Goal: Task Accomplishment & Management: Manage account settings

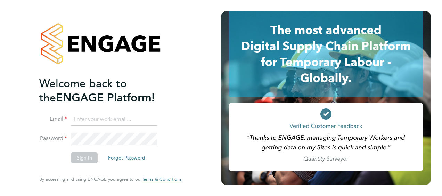
type input "eamon.woods@vistry.co.uk"
click at [88, 156] on button "Sign In" at bounding box center [84, 157] width 26 height 11
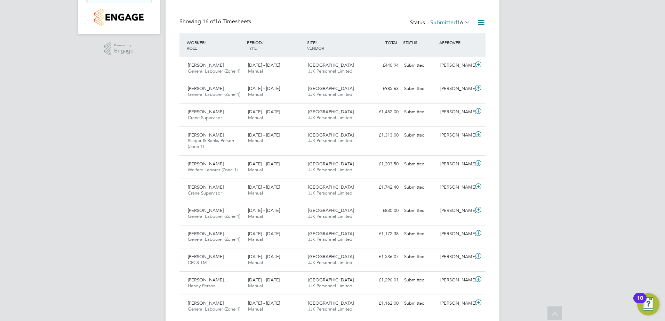
scroll to position [18, 61]
click at [269, 65] on span "22 - 28 Sep 2025" at bounding box center [264, 65] width 32 height 6
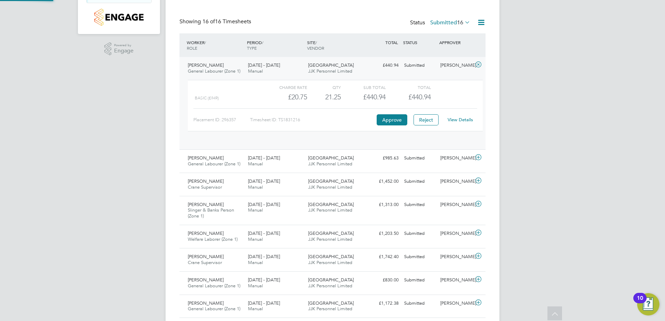
scroll to position [12, 68]
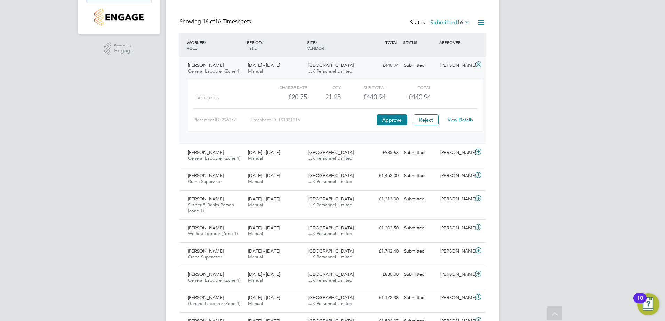
click at [442, 117] on link "View Details" at bounding box center [460, 120] width 25 height 6
click at [252, 155] on span "22 - 28 Sep 2025" at bounding box center [264, 153] width 32 height 6
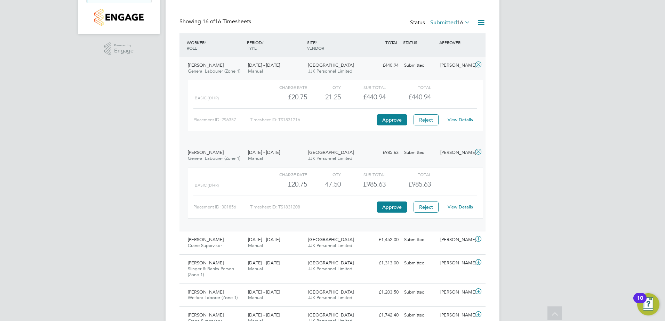
click at [442, 196] on link "View Details" at bounding box center [460, 207] width 25 height 6
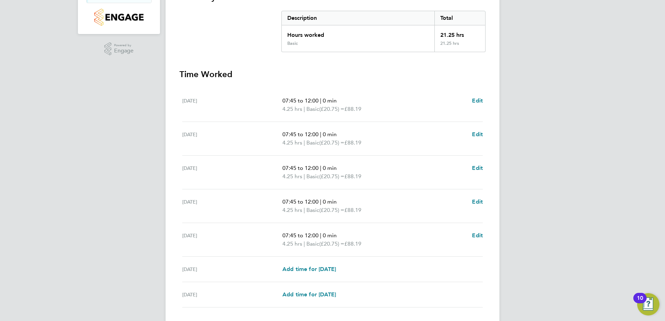
scroll to position [187, 0]
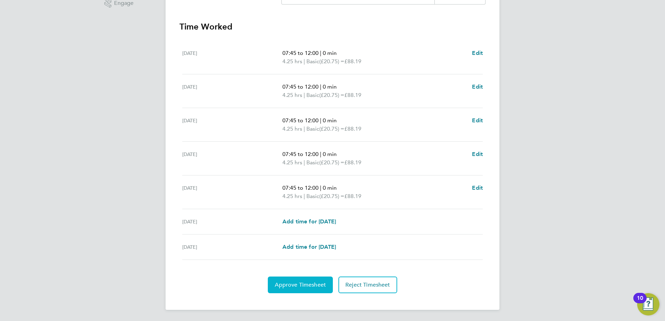
click at [309, 285] on span "Approve Timesheet" at bounding box center [300, 285] width 51 height 7
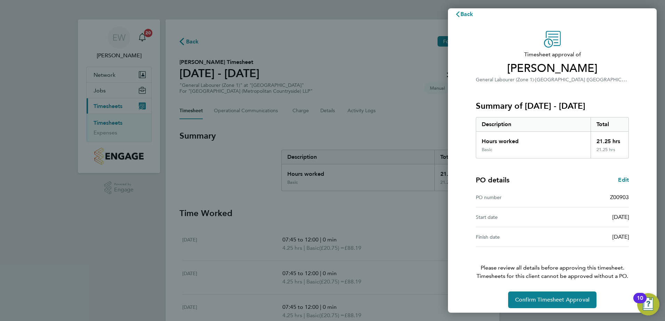
scroll to position [12, 0]
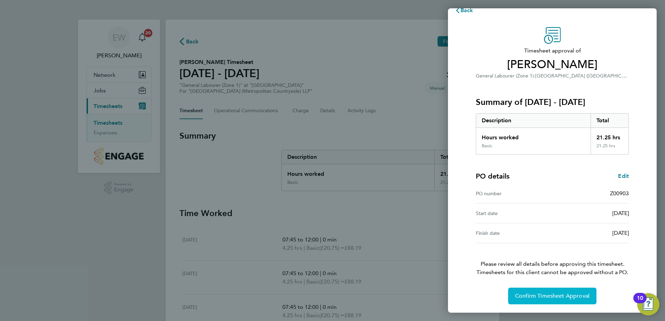
click at [561, 290] on button "Confirm Timesheet Approval" at bounding box center [552, 296] width 88 height 17
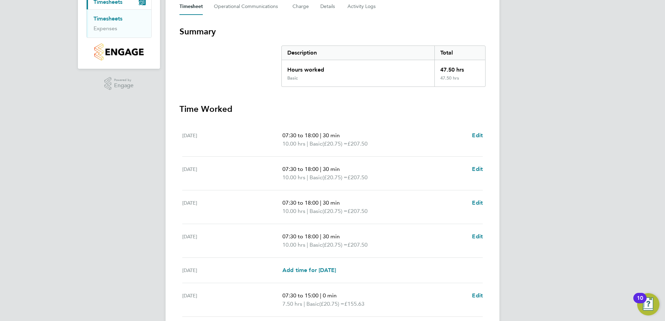
scroll to position [139, 0]
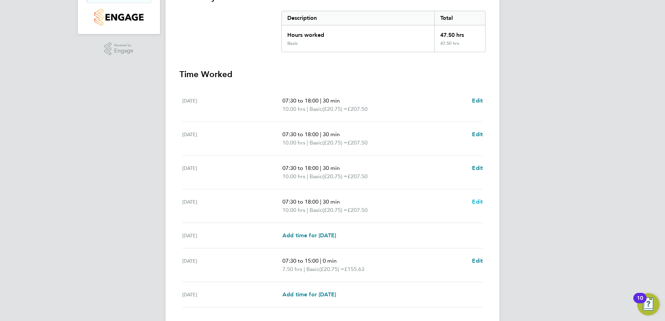
click at [479, 200] on span "Edit" at bounding box center [477, 202] width 11 height 7
select select "30"
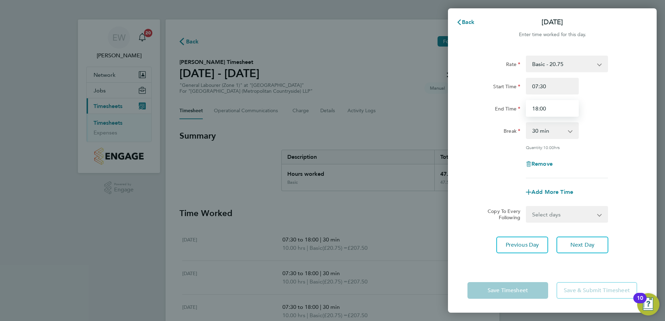
click at [536, 109] on input "18:00" at bounding box center [552, 108] width 53 height 17
type input "19:00"
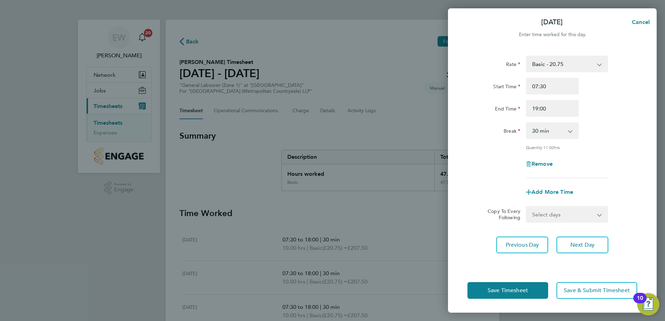
click at [633, 181] on app-timesheet-line-form-group "Rate Basic - 20.75 Start Time 07:30 End Time 19:00 Break 0 min 15 min 30 min 45…" at bounding box center [552, 128] width 170 height 145
click at [524, 291] on span "Save Timesheet" at bounding box center [508, 290] width 40 height 7
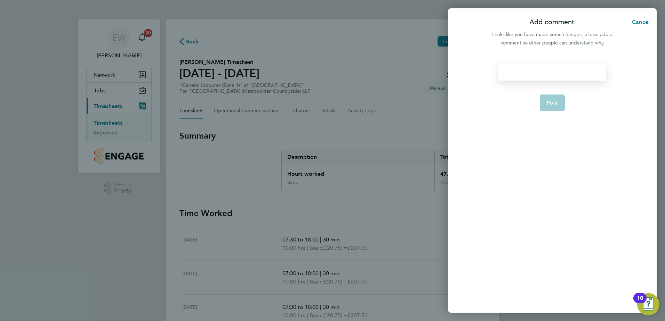
click at [528, 75] on div at bounding box center [551, 72] width 107 height 17
click at [566, 70] on div at bounding box center [551, 72] width 107 height 17
drag, startPoint x: 560, startPoint y: 102, endPoint x: 558, endPoint y: 98, distance: 4.4
click at [560, 101] on button "Post" at bounding box center [552, 103] width 25 height 17
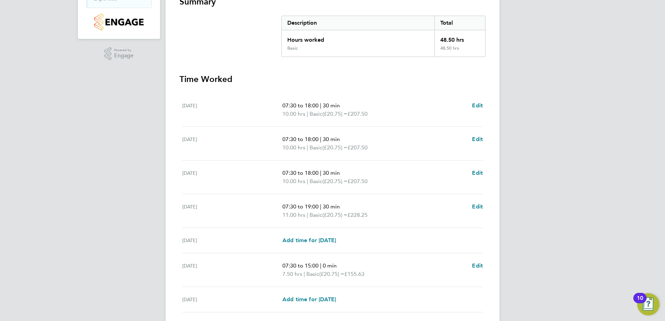
scroll to position [187, 0]
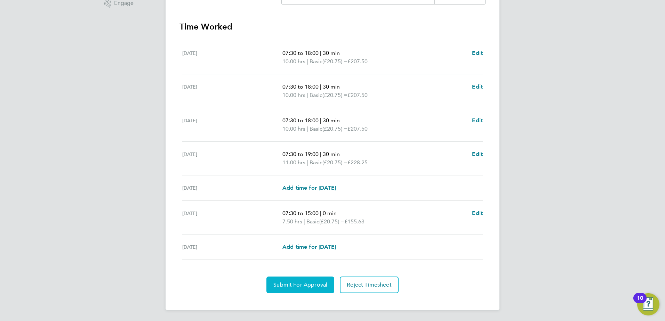
click at [298, 288] on span "Submit For Approval" at bounding box center [300, 285] width 54 height 7
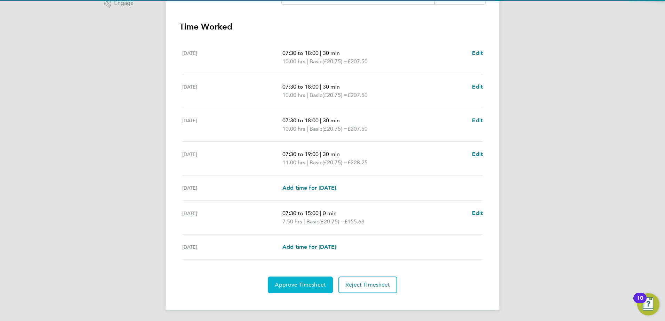
click at [308, 285] on span "Approve Timesheet" at bounding box center [300, 285] width 51 height 7
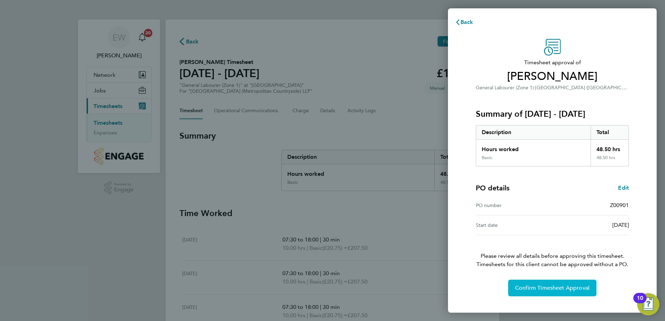
click at [546, 292] on button "Confirm Timesheet Approval" at bounding box center [552, 288] width 88 height 17
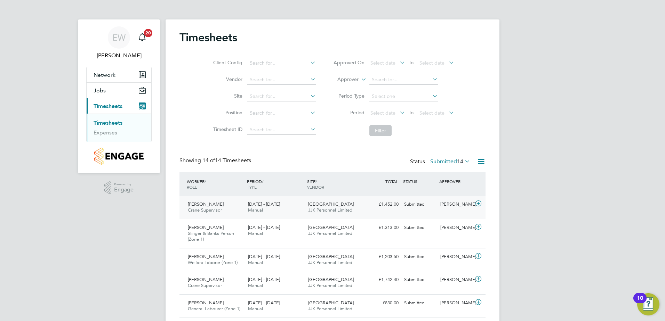
click at [354, 207] on div "Clapham Park C02 JJK Personnel Limited" at bounding box center [335, 207] width 60 height 17
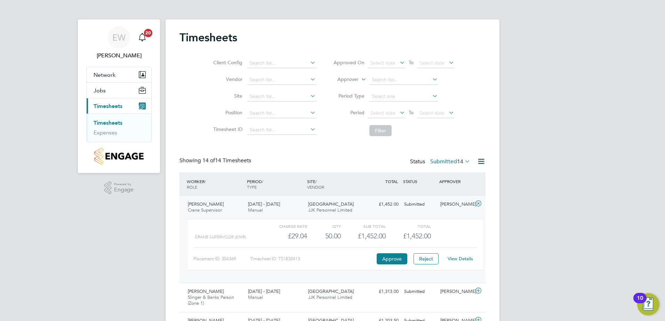
click at [461, 259] on link "View Details" at bounding box center [460, 259] width 25 height 6
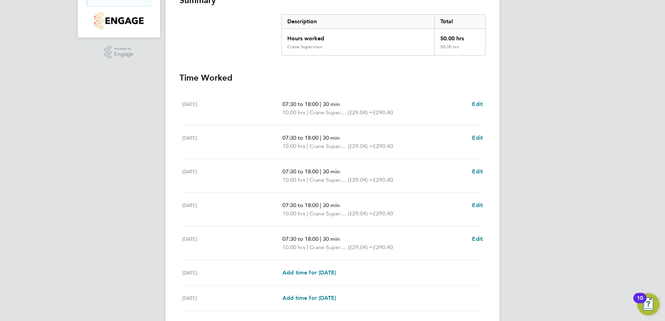
scroll to position [139, 0]
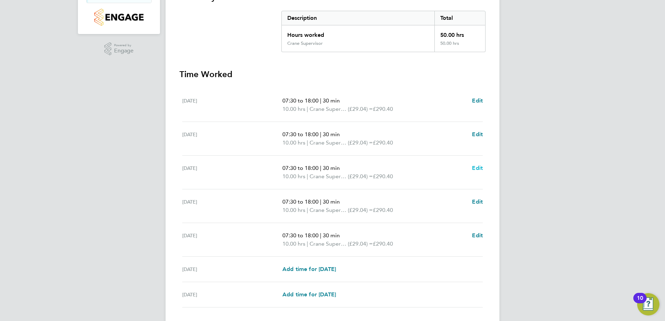
click at [478, 167] on span "Edit" at bounding box center [477, 168] width 11 height 7
select select "30"
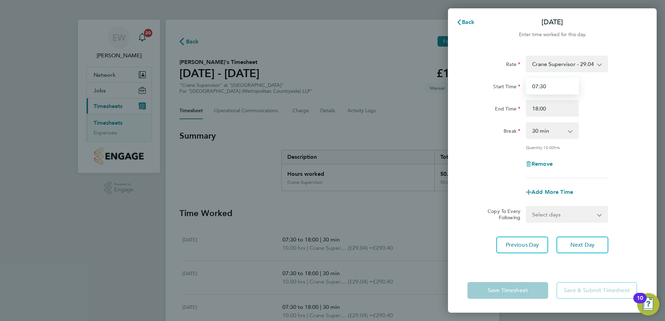
click at [538, 87] on input "07:30" at bounding box center [552, 86] width 53 height 17
type input "08:00"
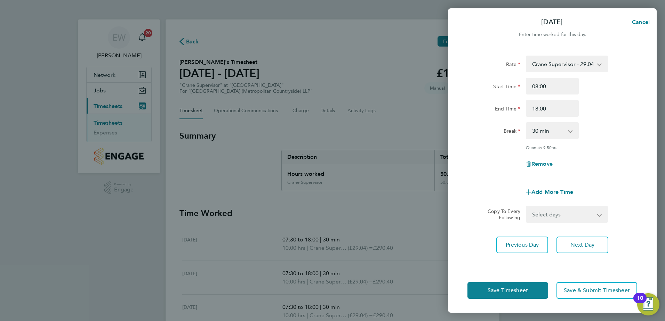
click at [606, 156] on div "Remove" at bounding box center [552, 164] width 175 height 17
click at [522, 289] on span "Save Timesheet" at bounding box center [508, 290] width 40 height 7
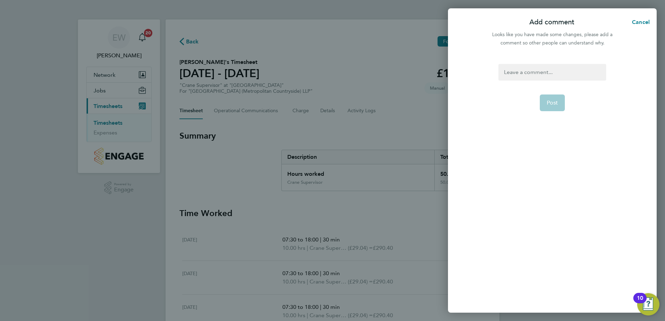
click at [549, 76] on div at bounding box center [551, 72] width 107 height 17
click at [529, 72] on div at bounding box center [551, 72] width 107 height 17
click at [560, 105] on button "Post" at bounding box center [552, 103] width 25 height 17
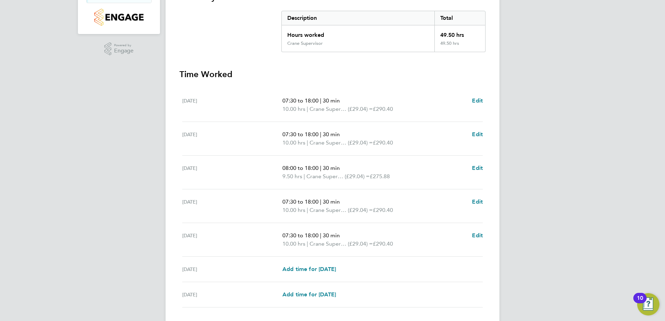
scroll to position [187, 0]
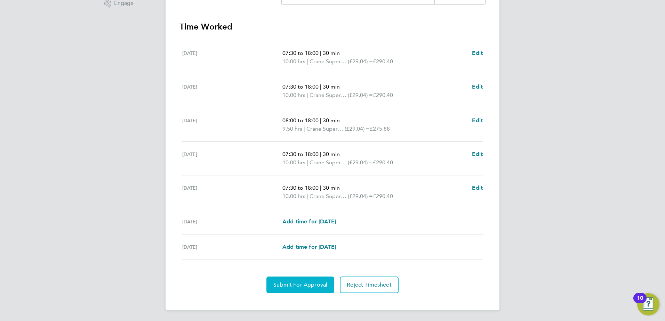
click at [309, 280] on button "Submit For Approval" at bounding box center [300, 285] width 68 height 17
click at [299, 282] on span "Approve Timesheet" at bounding box center [300, 285] width 51 height 7
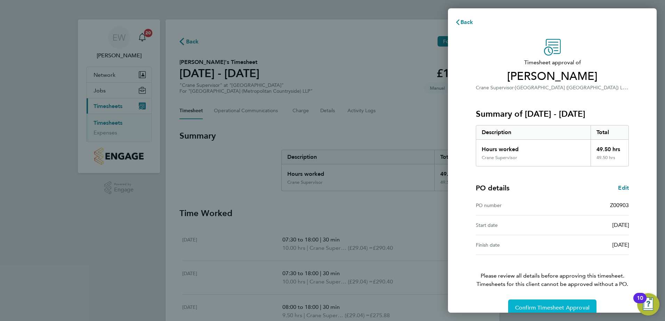
click at [532, 304] on button "Confirm Timesheet Approval" at bounding box center [552, 308] width 88 height 17
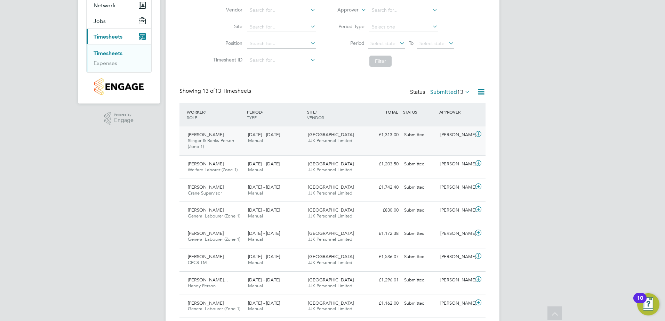
click at [331, 138] on span "JJK Personnel Limited" at bounding box center [330, 141] width 44 height 6
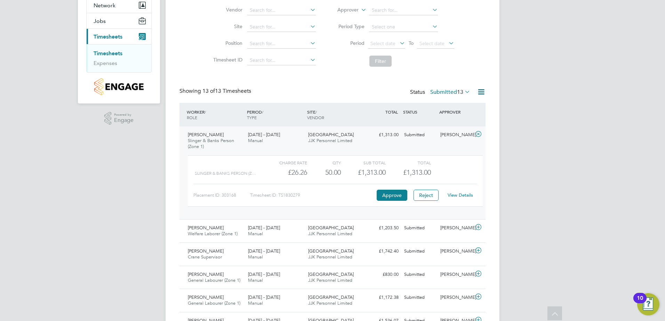
click at [460, 194] on link "View Details" at bounding box center [460, 195] width 25 height 6
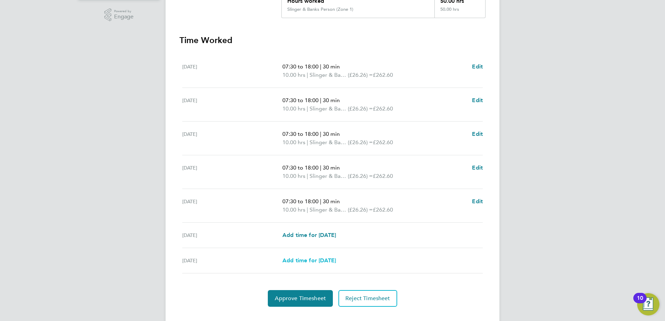
scroll to position [174, 0]
click at [308, 292] on button "Approve Timesheet" at bounding box center [300, 298] width 65 height 17
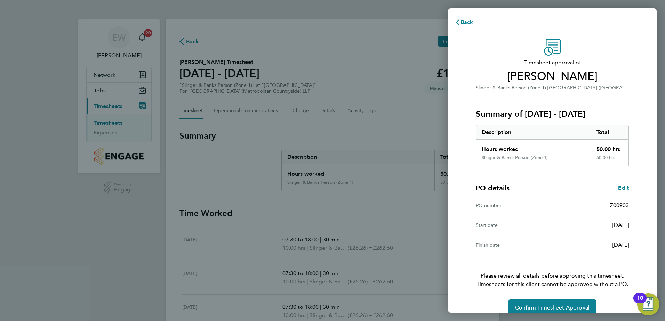
click at [457, 231] on div "Timesheet approval of [PERSON_NAME] & Banks Person (Zone 1) · [GEOGRAPHIC_DATA]…" at bounding box center [552, 178] width 209 height 294
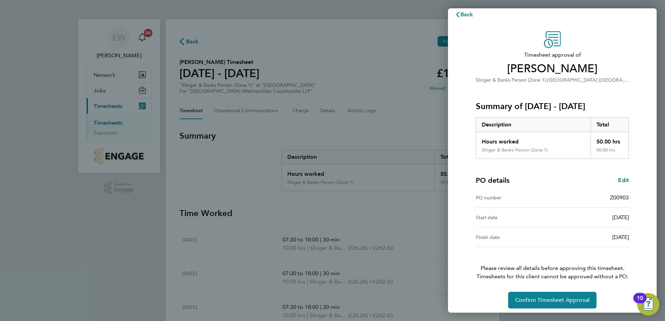
scroll to position [12, 0]
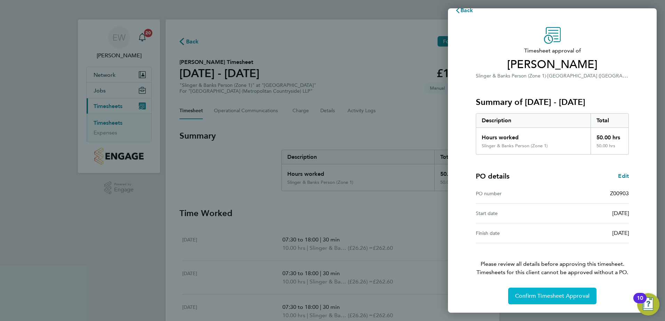
click at [530, 293] on span "Confirm Timesheet Approval" at bounding box center [552, 296] width 74 height 7
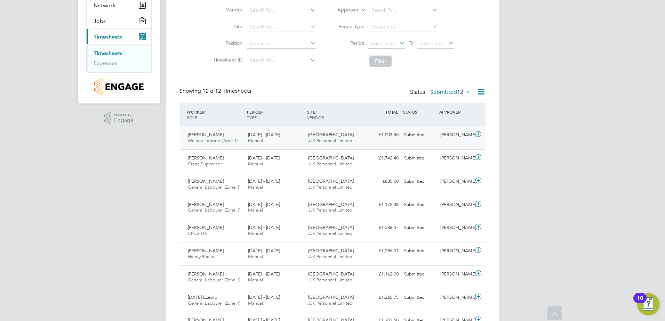
click at [229, 135] on div "Ancuta Achiriloaie Welfare Laborer (Zone 1) 22 - 28 Sep 2025" at bounding box center [215, 137] width 60 height 17
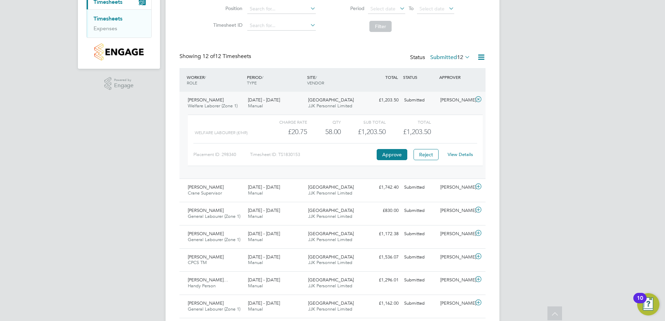
click at [464, 152] on link "View Details" at bounding box center [460, 155] width 25 height 6
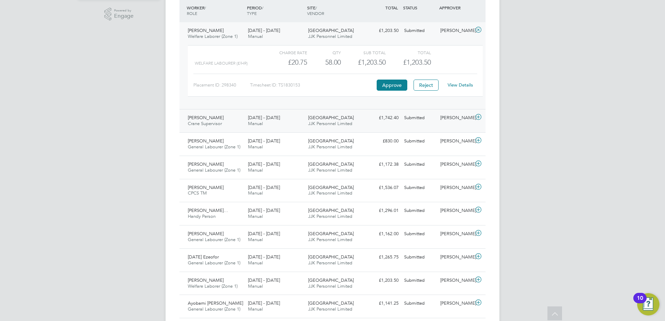
click at [266, 119] on span "22 - 28 Sep 2025" at bounding box center [264, 118] width 32 height 6
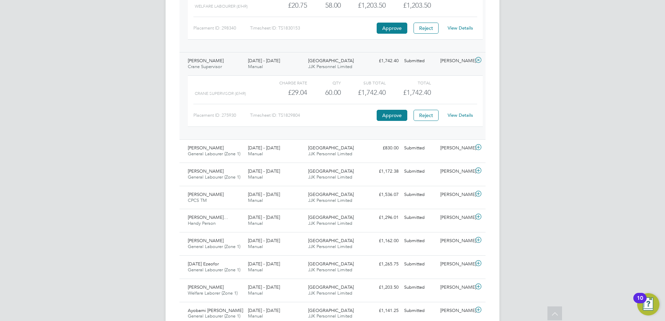
scroll to position [243, 0]
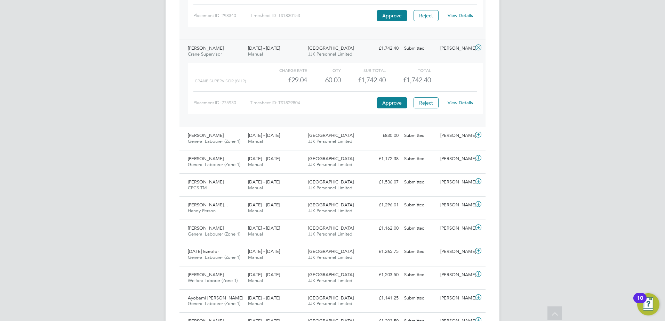
click at [463, 104] on link "View Details" at bounding box center [460, 103] width 25 height 6
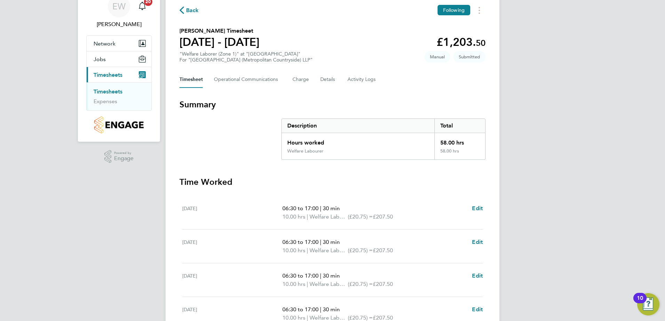
scroll to position [70, 0]
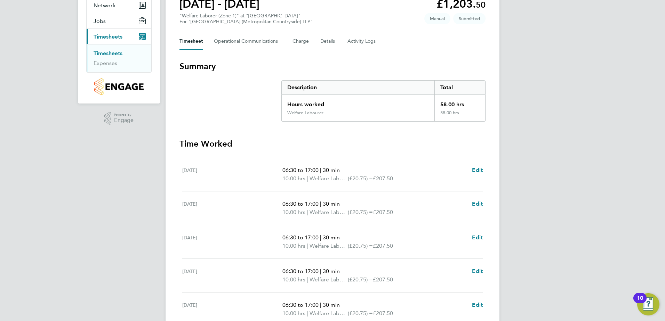
click at [297, 170] on span "06:30 to 17:00" at bounding box center [300, 170] width 36 height 7
click at [480, 167] on span "Edit" at bounding box center [477, 170] width 11 height 7
select select "30"
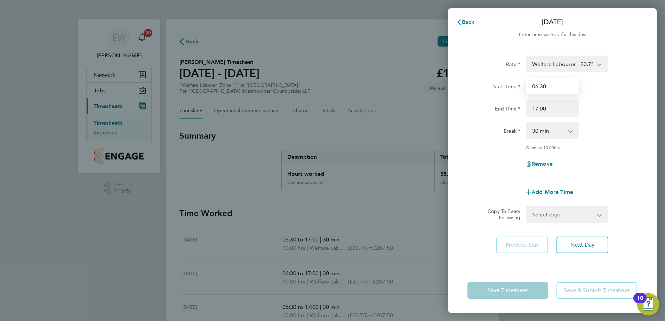
click at [537, 86] on input "06:30" at bounding box center [552, 86] width 53 height 17
type input "07:00"
click at [634, 199] on div "Add More Time" at bounding box center [552, 192] width 175 height 17
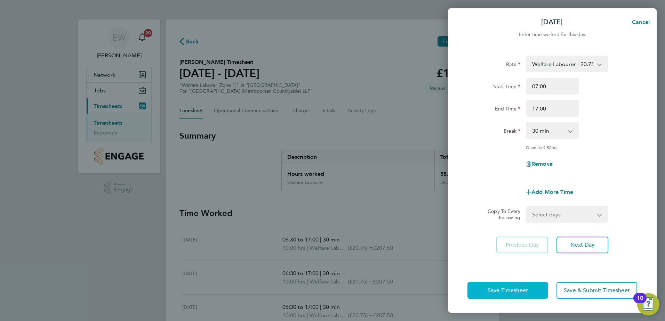
click at [519, 292] on span "Save Timesheet" at bounding box center [508, 290] width 40 height 7
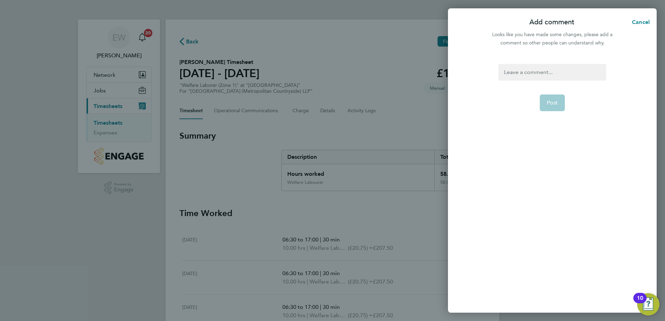
click at [525, 75] on div at bounding box center [551, 72] width 107 height 17
drag, startPoint x: 521, startPoint y: 63, endPoint x: 523, endPoint y: 67, distance: 4.4
click at [522, 65] on div "Post" at bounding box center [552, 184] width 209 height 257
click at [521, 67] on div at bounding box center [551, 72] width 107 height 17
click at [515, 74] on div at bounding box center [551, 72] width 107 height 17
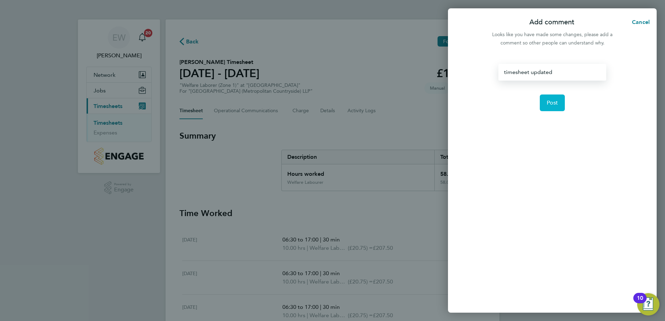
click at [561, 102] on button "Post" at bounding box center [552, 103] width 25 height 17
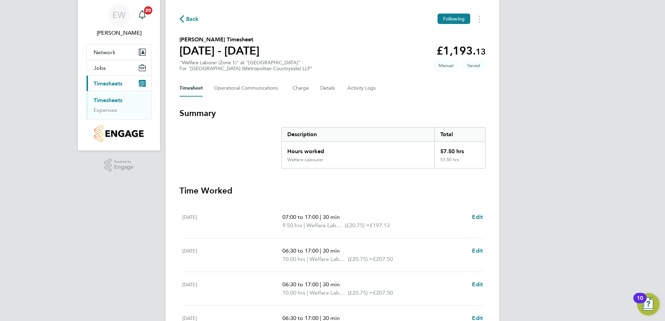
scroll to position [35, 0]
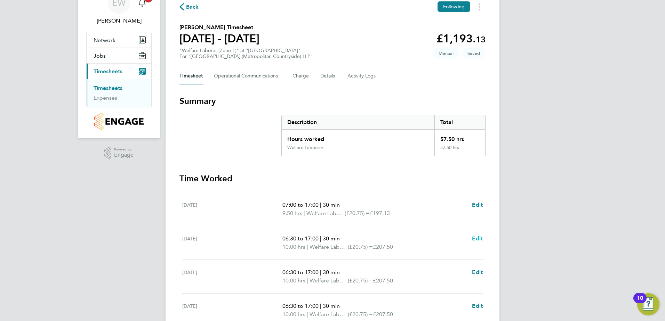
click at [475, 237] on span "Edit" at bounding box center [477, 238] width 11 height 7
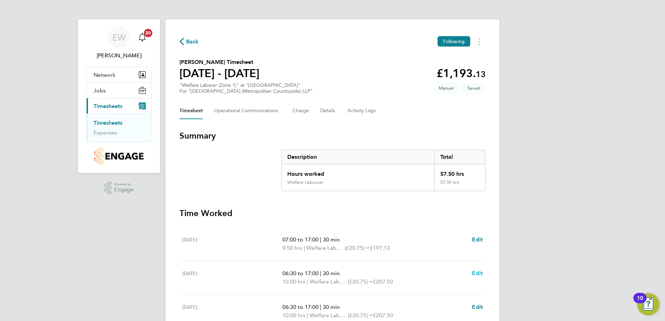
select select "30"
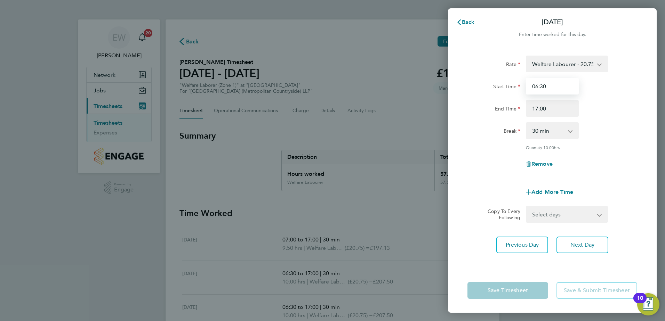
drag, startPoint x: 538, startPoint y: 84, endPoint x: 541, endPoint y: 98, distance: 14.3
click at [538, 84] on input "06:30" at bounding box center [552, 86] width 53 height 17
type input "07:30"
click at [479, 153] on div "Rate Welfare Labourer - 20.75 Start Time 07:30 End Time 17:00 Break 0 min 15 mi…" at bounding box center [552, 117] width 170 height 123
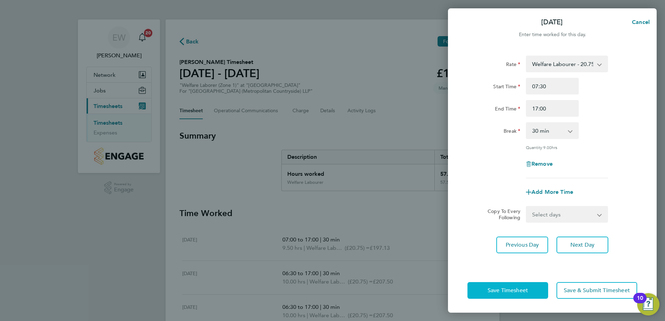
click at [507, 292] on span "Save Timesheet" at bounding box center [508, 290] width 40 height 7
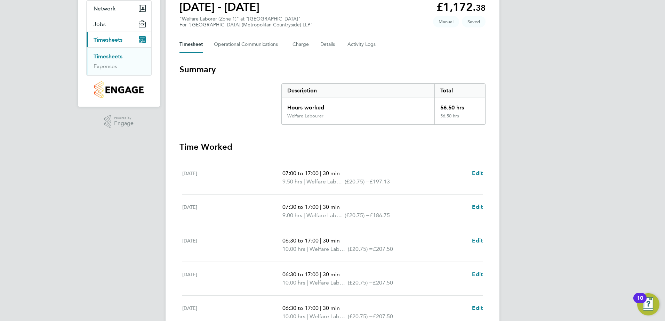
scroll to position [70, 0]
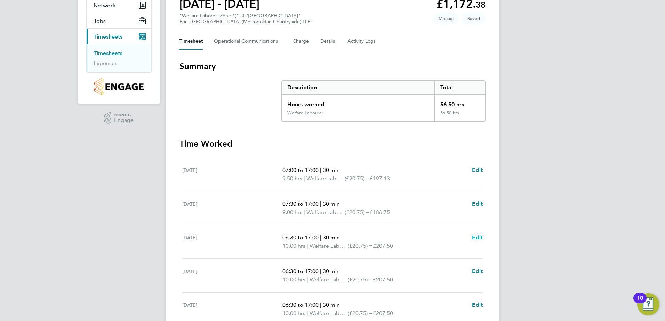
click at [476, 235] on span "Edit" at bounding box center [477, 237] width 11 height 7
select select "30"
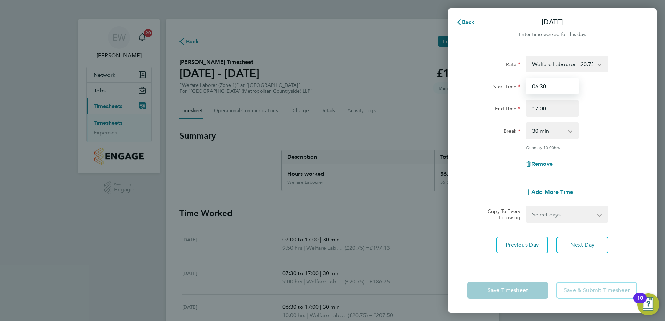
click at [538, 88] on input "06:30" at bounding box center [552, 86] width 53 height 17
click at [543, 87] on input "07:30" at bounding box center [552, 86] width 53 height 17
type input "07:00"
click at [619, 133] on div "Break 0 min 15 min 30 min 45 min 60 min 75 min 90 min" at bounding box center [552, 130] width 175 height 17
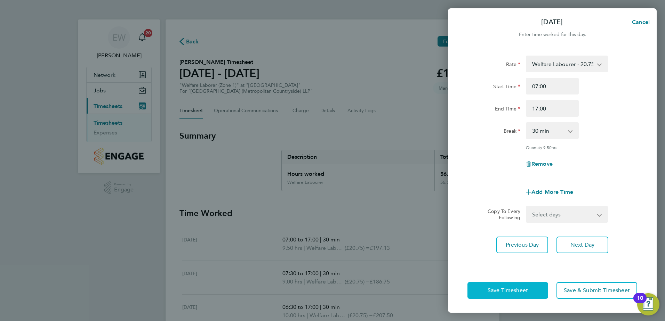
click at [516, 292] on span "Save Timesheet" at bounding box center [508, 290] width 40 height 7
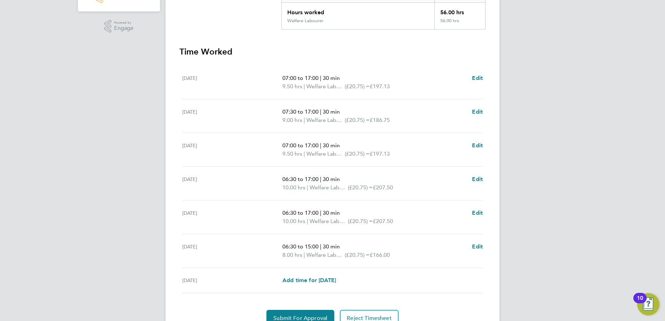
scroll to position [174, 0]
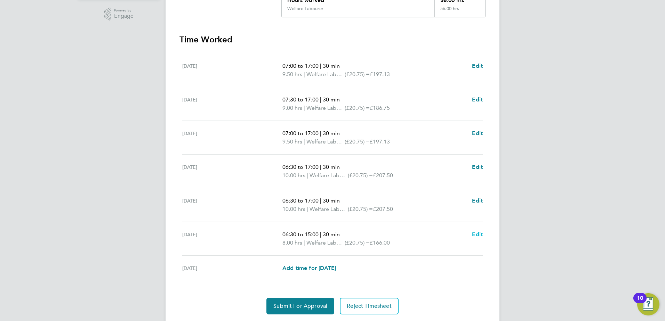
click at [480, 232] on span "Edit" at bounding box center [477, 234] width 11 height 7
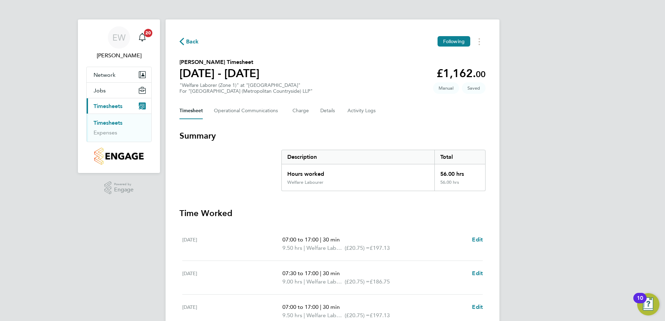
select select "30"
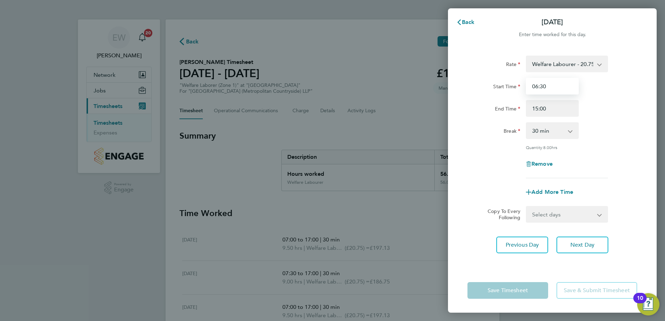
click at [536, 86] on input "06:30" at bounding box center [552, 86] width 53 height 17
type input "08:00"
drag, startPoint x: 538, startPoint y: 108, endPoint x: 537, endPoint y: 112, distance: 4.0
click at [535, 108] on input "15:00" at bounding box center [552, 108] width 53 height 17
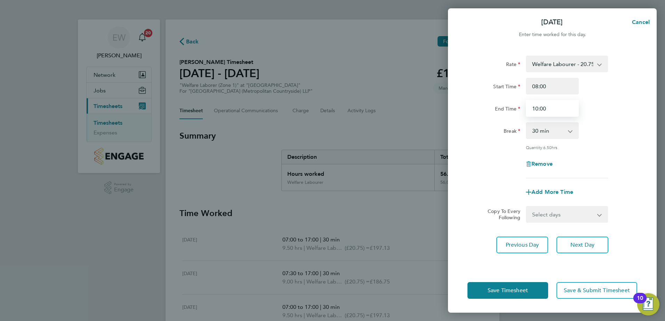
type input "10:00"
click at [610, 129] on div "Break 0 min 15 min 30 min 45 min 60 min 75 min 90 min" at bounding box center [552, 130] width 175 height 17
click at [520, 287] on button "Save Timesheet" at bounding box center [507, 290] width 81 height 17
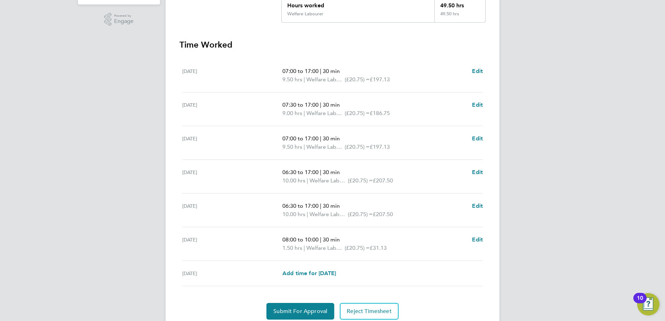
scroll to position [195, 0]
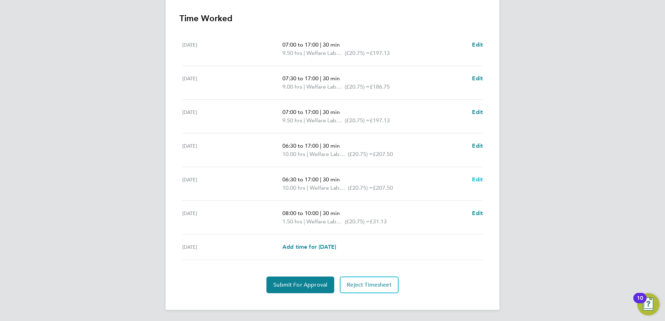
click at [482, 178] on span "Edit" at bounding box center [477, 179] width 11 height 7
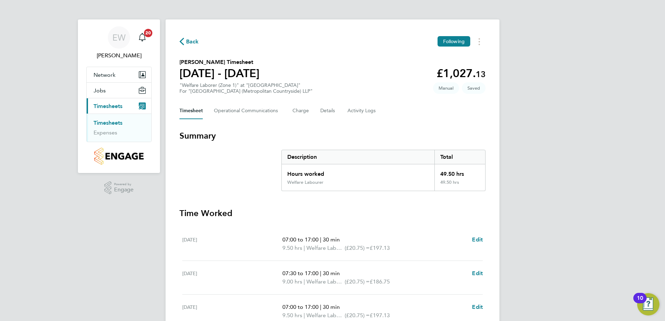
select select "30"
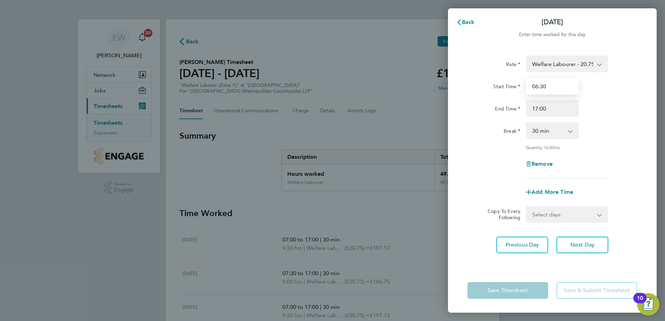
click at [537, 86] on input "06:30" at bounding box center [552, 86] width 53 height 17
click at [543, 86] on input "07:30" at bounding box center [552, 86] width 53 height 17
type input "07:00"
click at [631, 217] on div "Copy To Every Following Select days Day Weekend (Sat-Sun) Saturday Sunday" at bounding box center [552, 214] width 175 height 17
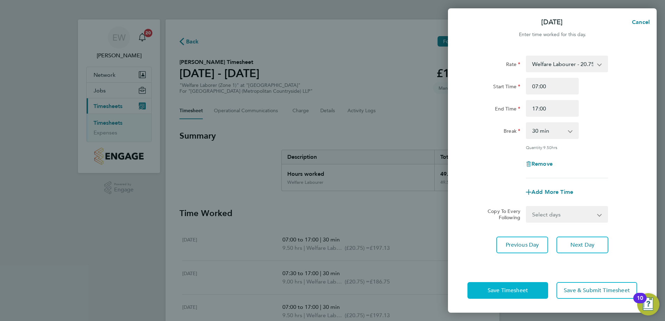
click at [525, 291] on span "Save Timesheet" at bounding box center [508, 290] width 40 height 7
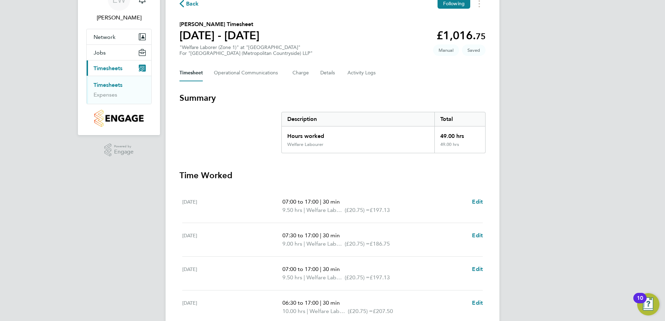
scroll to position [104, 0]
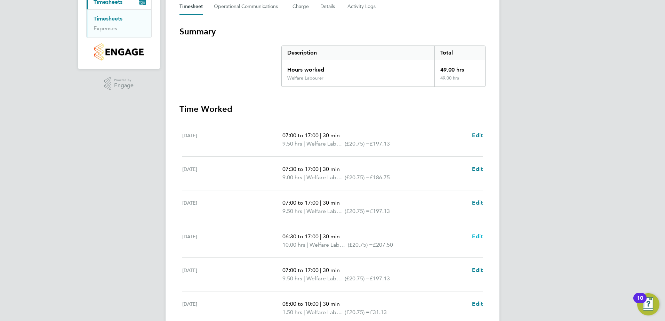
click at [473, 235] on span "Edit" at bounding box center [477, 236] width 11 height 7
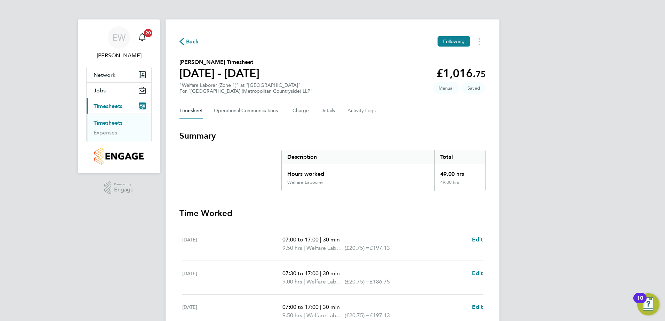
select select "30"
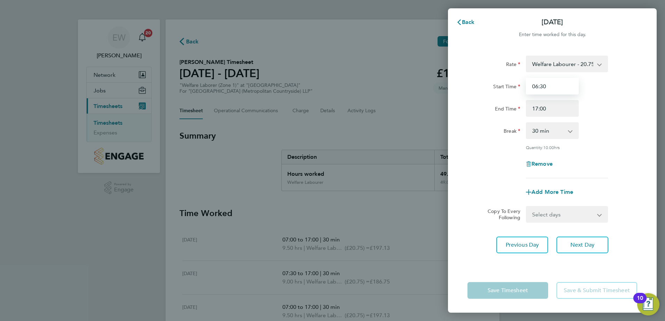
click at [536, 89] on input "06:30" at bounding box center [552, 86] width 53 height 17
type input "07:00"
click at [632, 149] on div "Quantity: 10.00 hrs" at bounding box center [552, 148] width 175 height 6
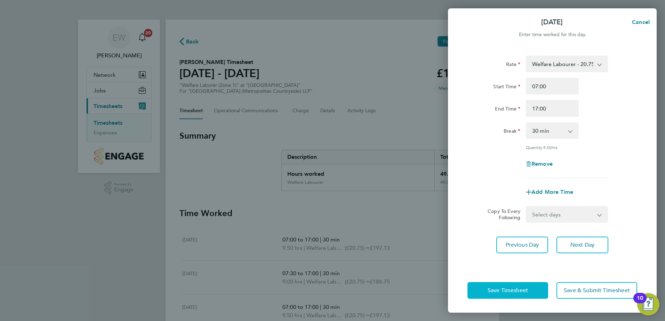
click at [525, 293] on span "Save Timesheet" at bounding box center [508, 290] width 40 height 7
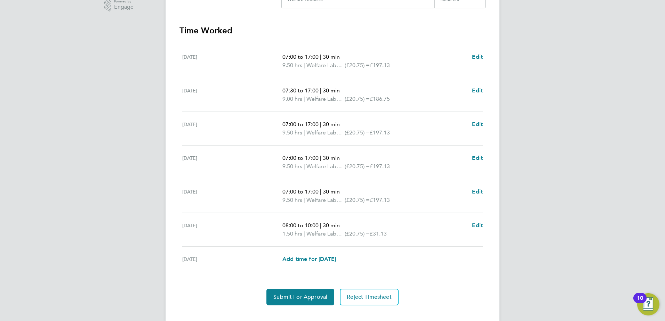
scroll to position [195, 0]
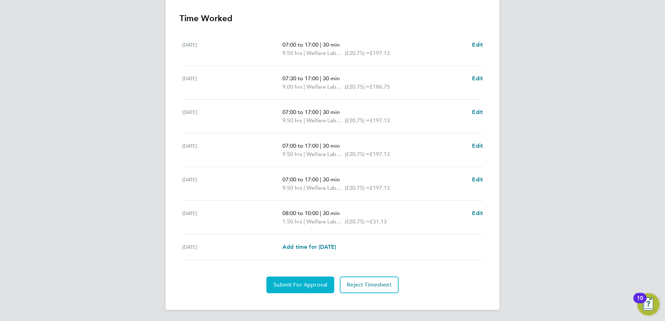
click at [310, 281] on button "Submit For Approval" at bounding box center [300, 285] width 68 height 17
click at [300, 282] on span "Approve Timesheet" at bounding box center [300, 285] width 51 height 7
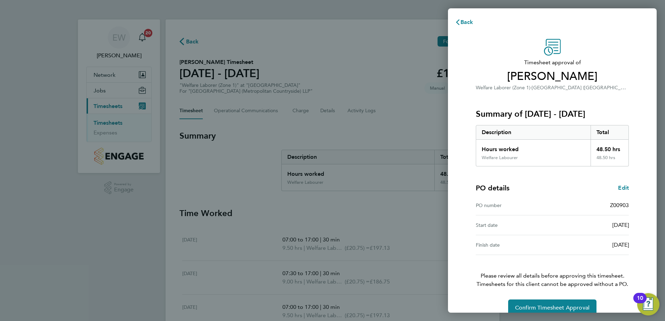
click at [465, 222] on div "Timesheet approval of Ancuta Achiriloaie Welfare Laborer (Zone 1) · Clapham Par…" at bounding box center [552, 178] width 209 height 294
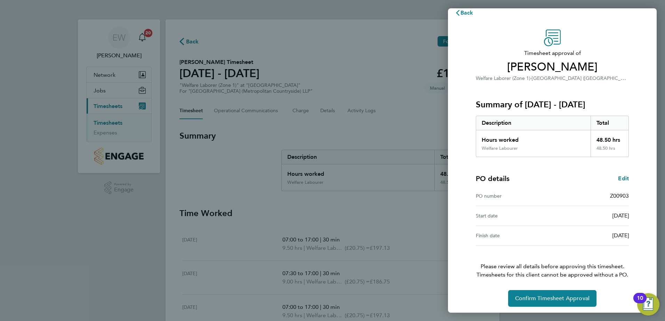
scroll to position [12, 0]
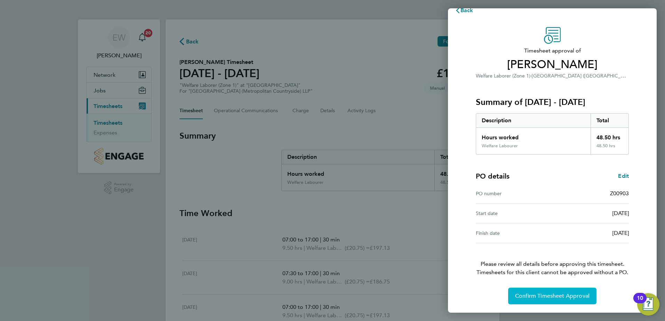
click at [568, 297] on span "Confirm Timesheet Approval" at bounding box center [552, 296] width 74 height 7
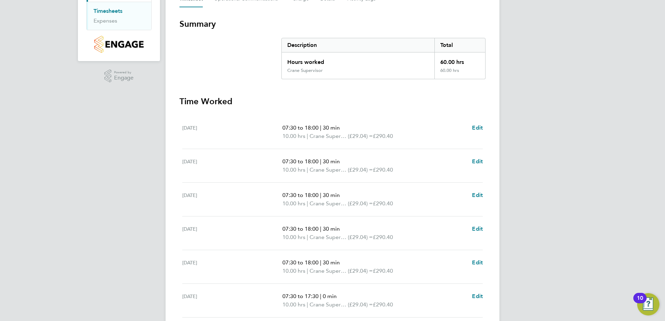
scroll to position [174, 0]
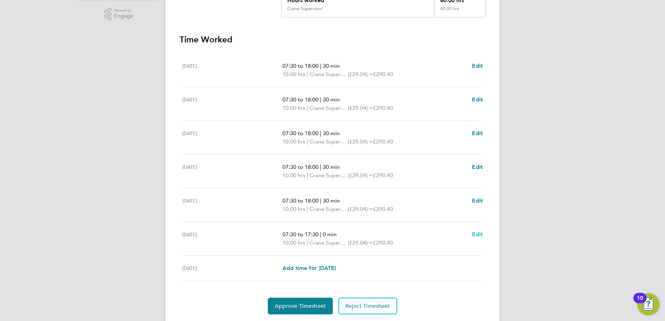
click at [481, 235] on span "Edit" at bounding box center [477, 234] width 11 height 7
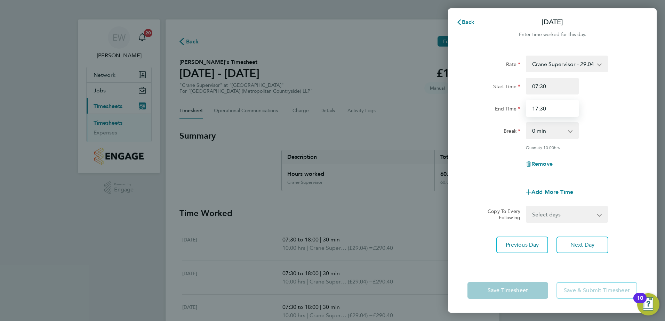
click at [538, 110] on input "17:30" at bounding box center [552, 108] width 53 height 17
type input "15:30"
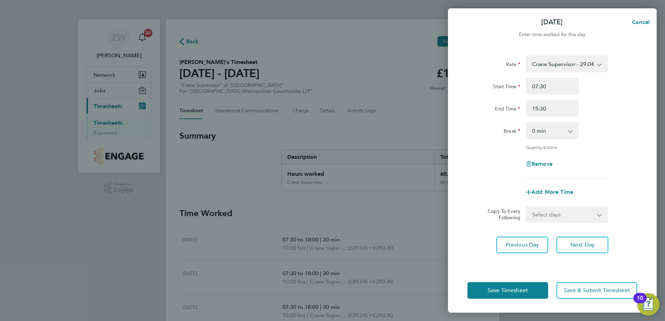
click at [489, 170] on div "Remove" at bounding box center [552, 164] width 175 height 17
click at [494, 291] on span "Save Timesheet" at bounding box center [508, 290] width 40 height 7
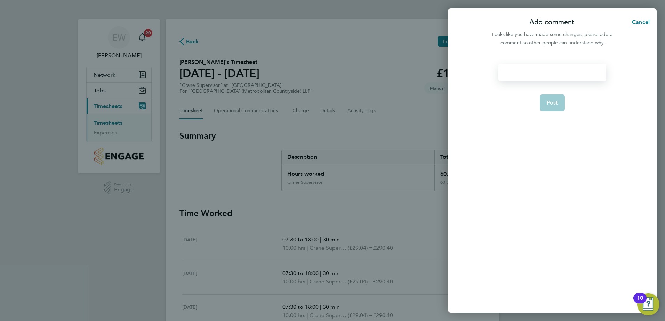
click at [526, 71] on div at bounding box center [551, 72] width 107 height 17
click at [517, 74] on div at bounding box center [551, 72] width 107 height 17
click at [555, 104] on span "Post" at bounding box center [552, 102] width 11 height 7
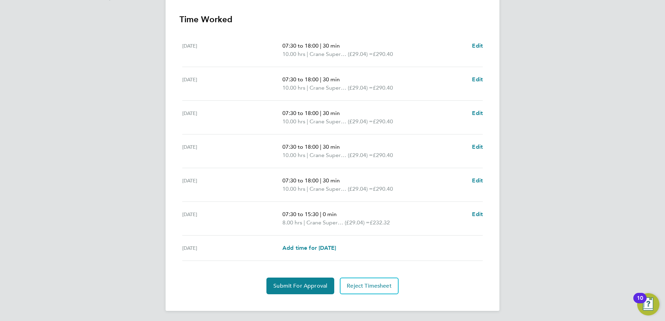
scroll to position [195, 0]
click at [297, 282] on span "Submit For Approval" at bounding box center [300, 285] width 54 height 7
click at [300, 287] on span "Approve Timesheet" at bounding box center [300, 285] width 51 height 7
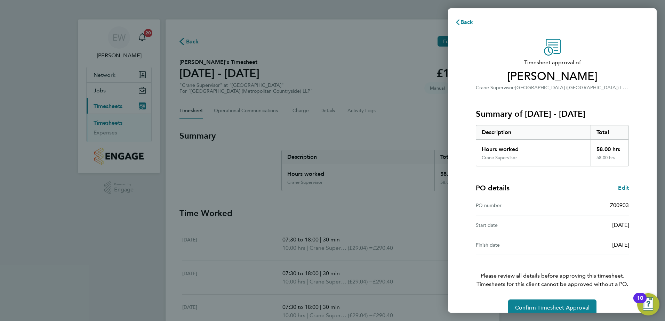
click at [453, 252] on div "Timesheet approval of Ervin Trashaj Crane Supervisor · Clapham Park (Metropolit…" at bounding box center [552, 178] width 209 height 294
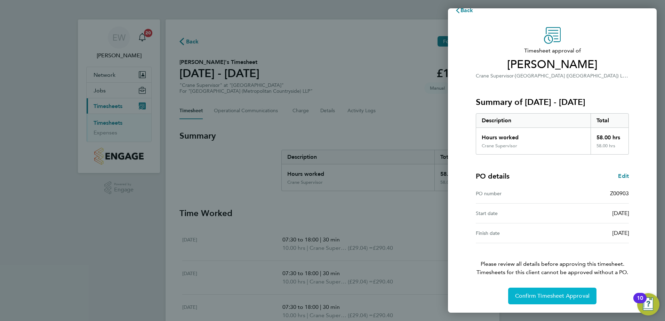
click at [537, 293] on span "Confirm Timesheet Approval" at bounding box center [552, 296] width 74 height 7
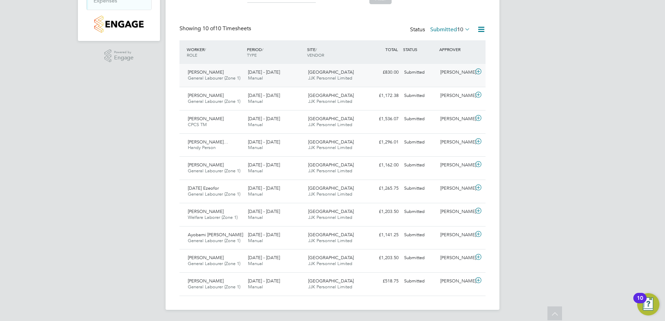
click at [218, 74] on div "[PERSON_NAME] General Labourer (Zone 1) [DATE] - [DATE]" at bounding box center [215, 75] width 60 height 17
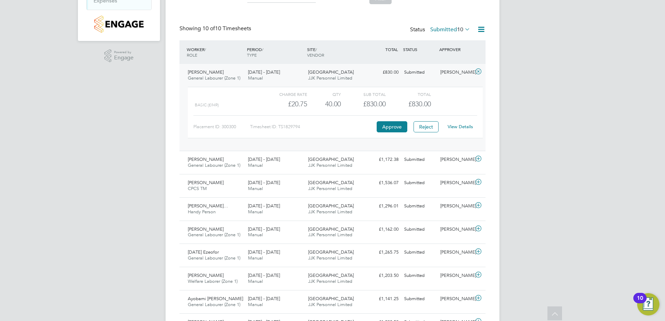
click at [464, 124] on link "View Details" at bounding box center [460, 127] width 25 height 6
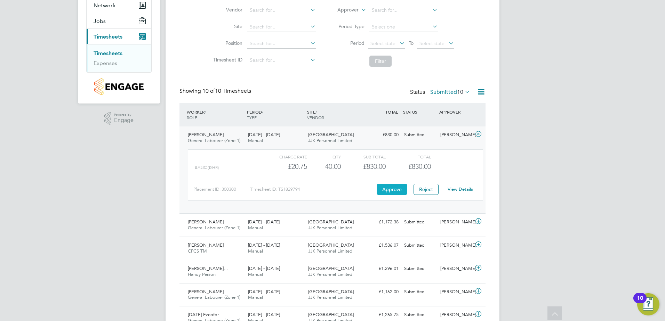
click at [387, 191] on button "Approve" at bounding box center [392, 189] width 31 height 11
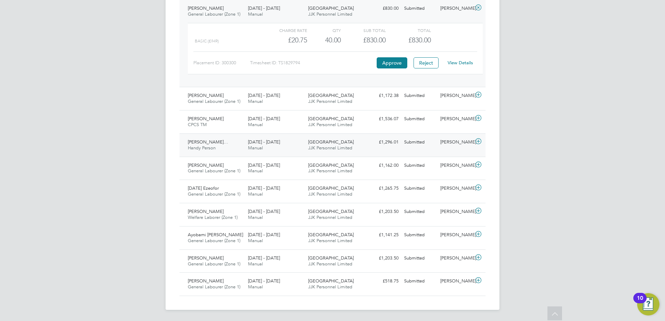
scroll to position [161, 0]
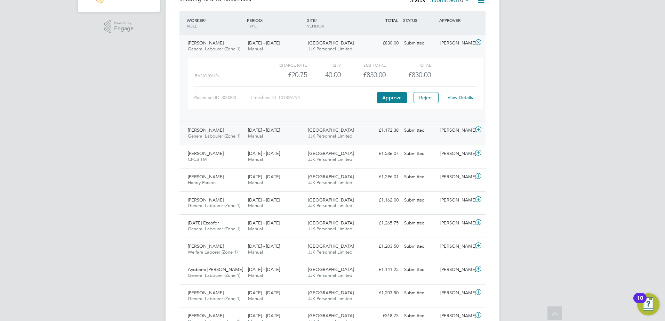
click at [196, 133] on span "[PERSON_NAME]" at bounding box center [206, 130] width 36 height 6
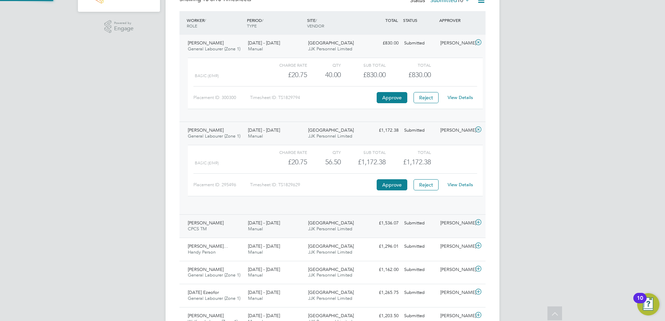
scroll to position [12, 68]
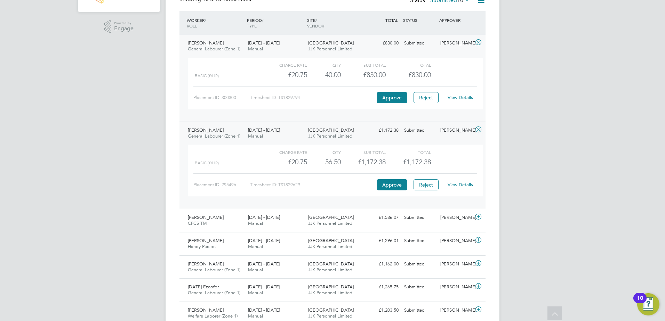
click at [466, 186] on link "View Details" at bounding box center [460, 185] width 25 height 6
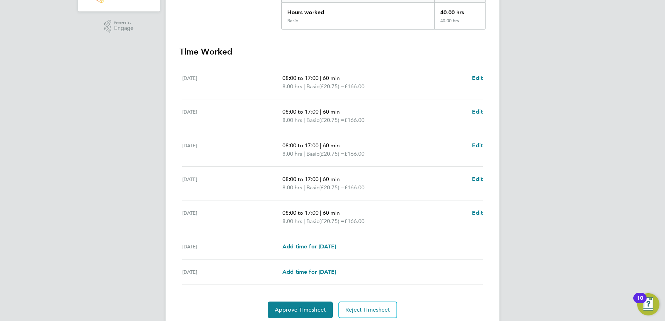
scroll to position [187, 0]
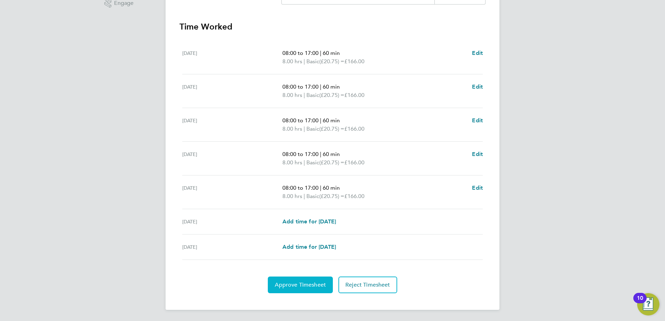
click at [303, 279] on button "Approve Timesheet" at bounding box center [300, 285] width 65 height 17
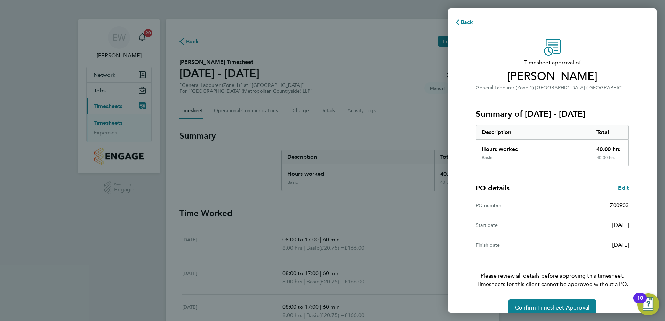
click at [449, 227] on div "Timesheet approval of Derek Peach General Labourer (Zone 1) · Clapham Park (Met…" at bounding box center [552, 178] width 209 height 294
click at [461, 227] on div "Timesheet approval of Derek Peach General Labourer (Zone 1) · Clapham Park (Met…" at bounding box center [552, 178] width 209 height 294
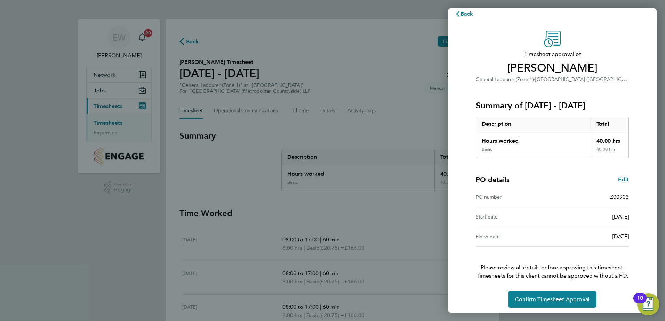
scroll to position [12, 0]
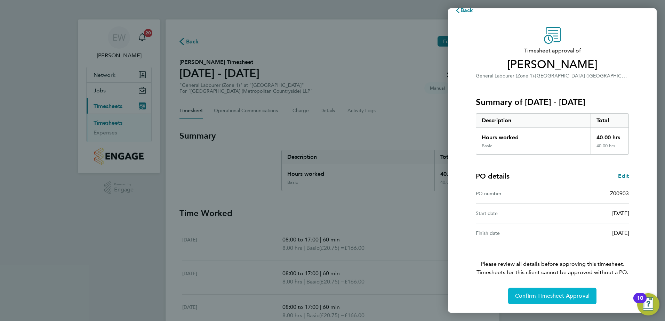
click at [544, 296] on span "Confirm Timesheet Approval" at bounding box center [552, 296] width 74 height 7
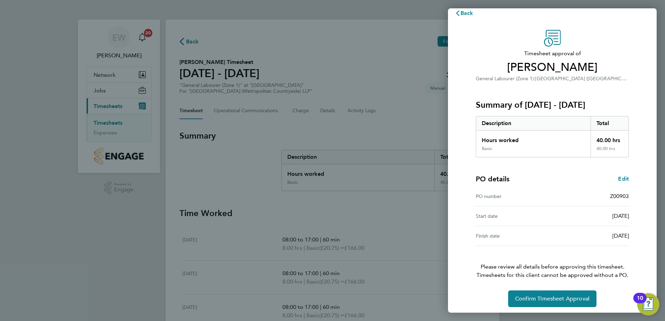
scroll to position [12, 0]
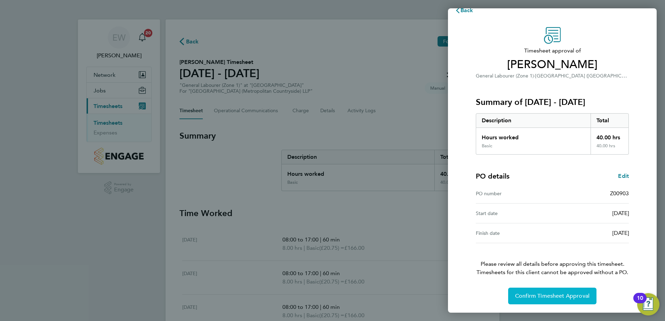
click at [537, 296] on span "Confirm Timesheet Approval" at bounding box center [552, 296] width 74 height 7
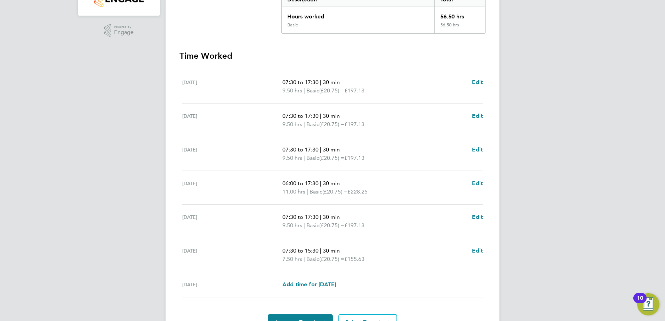
scroll to position [174, 0]
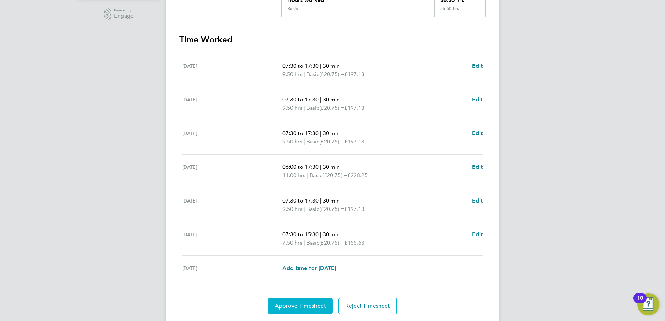
click at [292, 303] on span "Approve Timesheet" at bounding box center [300, 306] width 51 height 7
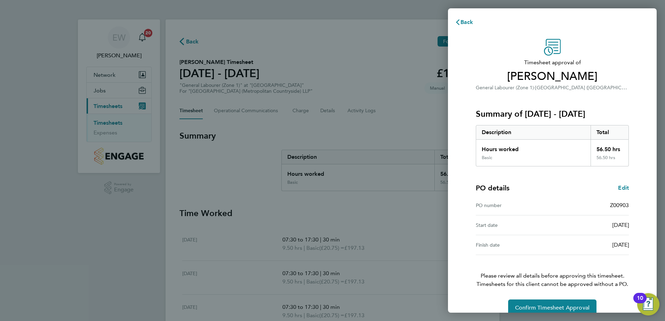
click at [468, 231] on div "Timesheet approval of Mahad Omar Ali General Labourer (Zone 1) · Clapham Park (…" at bounding box center [552, 178] width 170 height 278
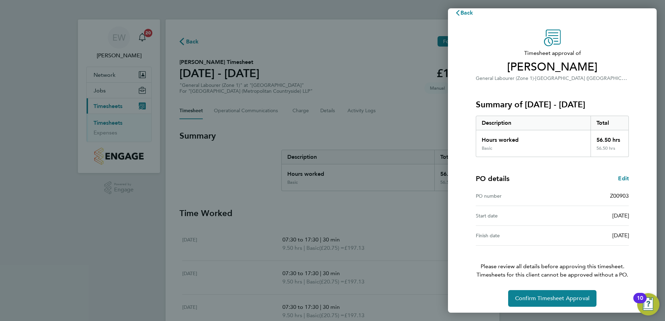
scroll to position [12, 0]
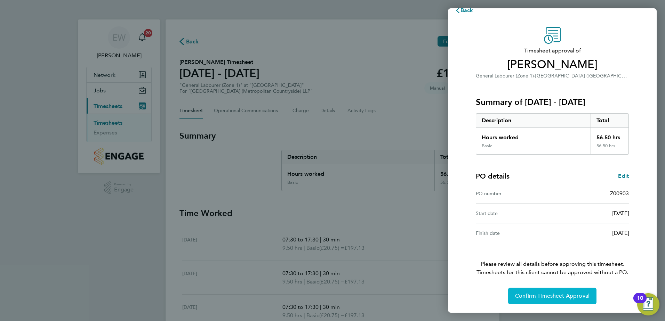
click at [531, 293] on span "Confirm Timesheet Approval" at bounding box center [552, 296] width 74 height 7
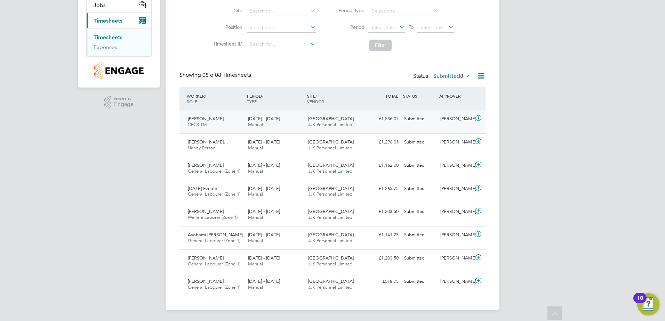
click at [220, 123] on div "[PERSON_NAME] CPCS TM [DATE] - [DATE]" at bounding box center [215, 121] width 60 height 17
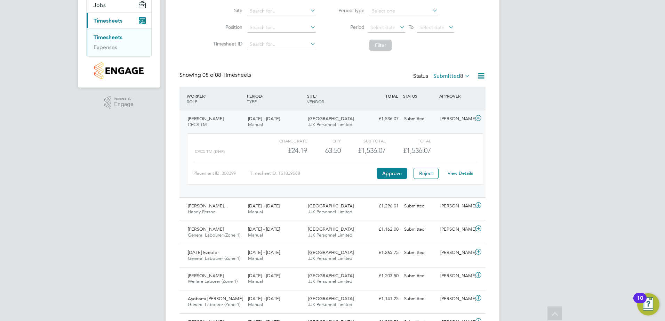
click at [461, 172] on link "View Details" at bounding box center [460, 173] width 25 height 6
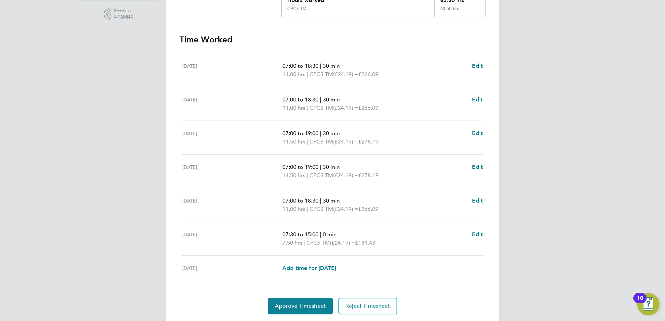
scroll to position [195, 0]
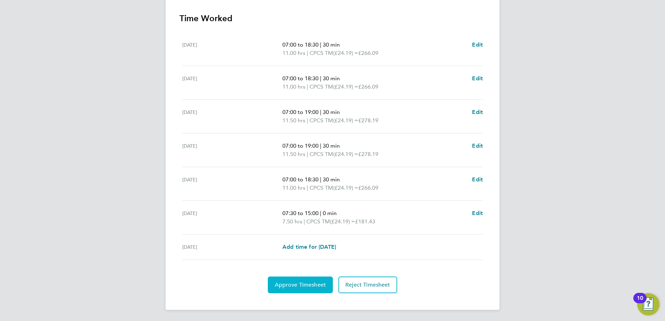
click at [300, 286] on span "Approve Timesheet" at bounding box center [300, 285] width 51 height 7
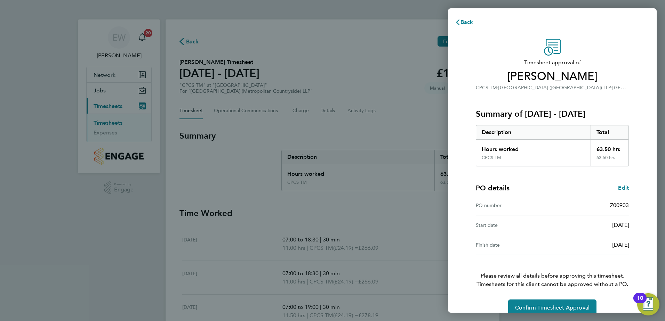
click at [468, 237] on div "Timesheet approval of Babatunde Otesile CPCS TM · Clapham Park (Metropolitan Co…" at bounding box center [552, 178] width 170 height 278
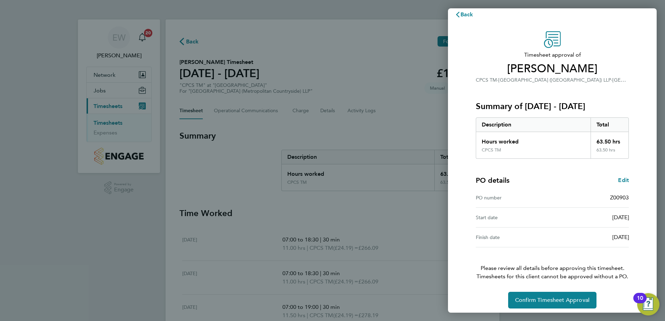
scroll to position [12, 0]
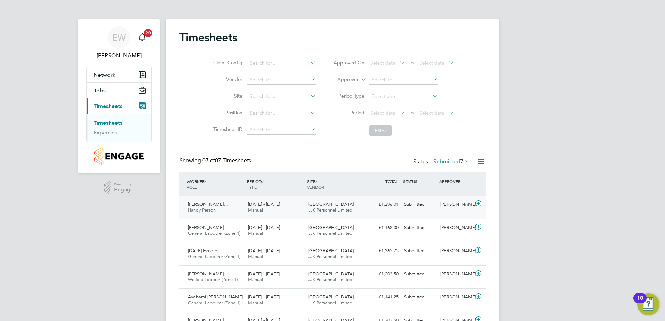
click at [223, 206] on span "Edson Marcelo De Med…" at bounding box center [208, 204] width 40 height 6
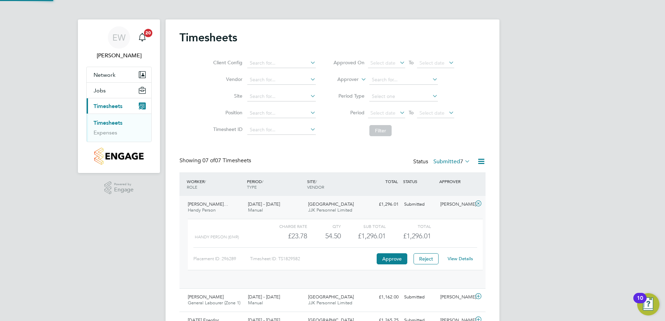
scroll to position [3, 3]
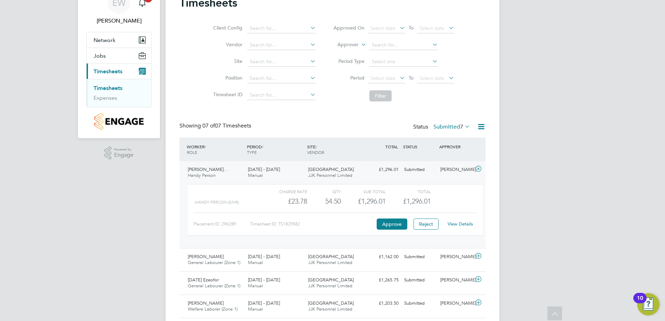
click at [464, 224] on link "View Details" at bounding box center [460, 224] width 25 height 6
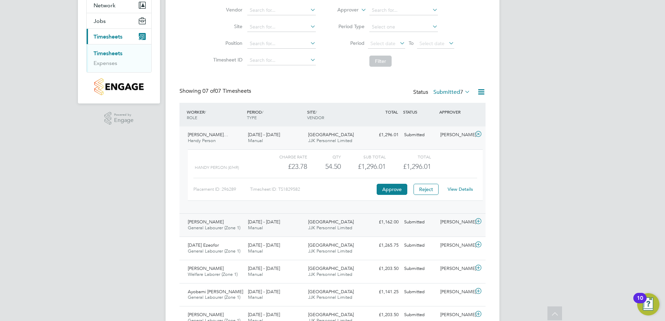
click at [216, 225] on div "Benedith Uwaokhonye General Labourer (Zone 1) 22 - 28 Sep 2025" at bounding box center [215, 225] width 60 height 17
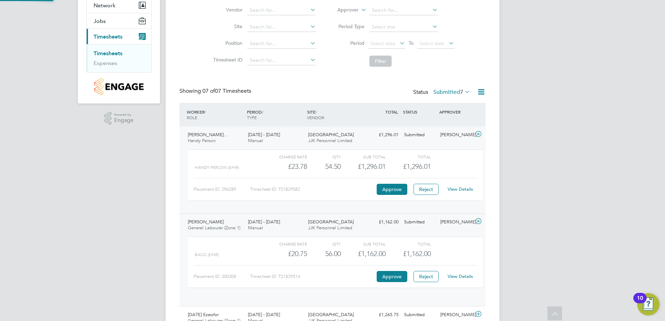
scroll to position [12, 68]
click at [459, 277] on link "View Details" at bounding box center [460, 277] width 25 height 6
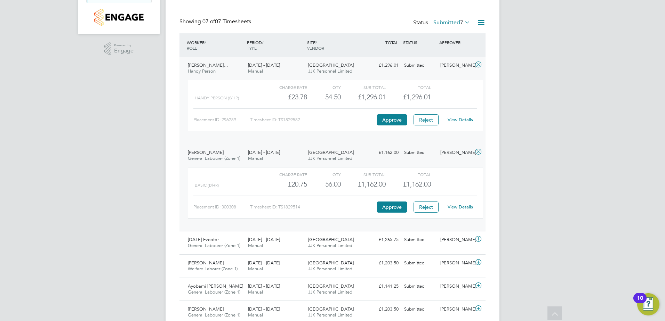
scroll to position [174, 0]
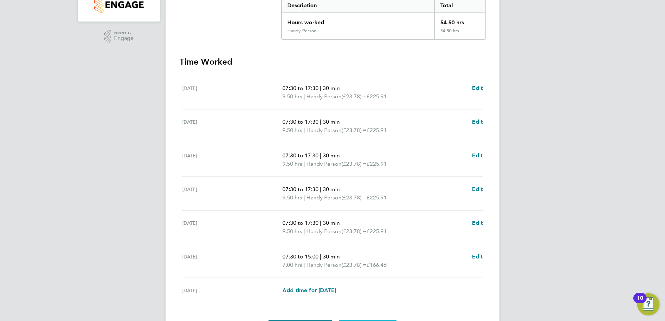
scroll to position [174, 0]
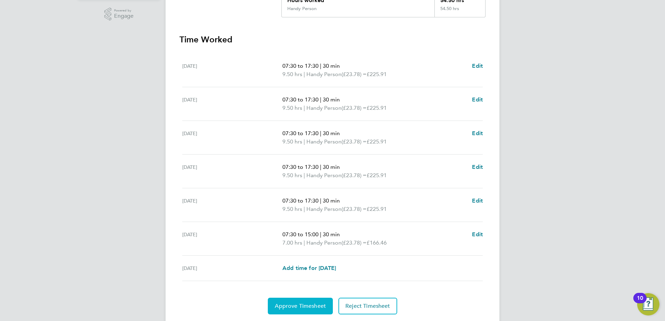
click at [302, 303] on span "Approve Timesheet" at bounding box center [300, 306] width 51 height 7
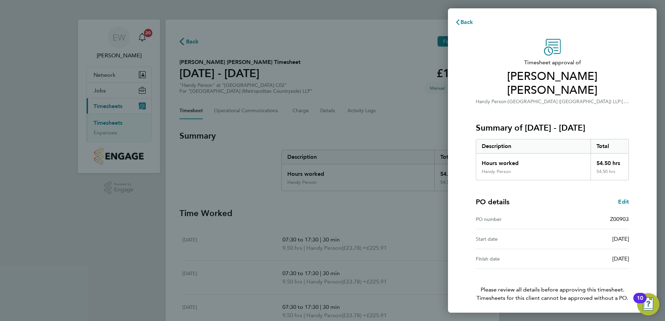
click at [468, 245] on div "Timesheet approval of [PERSON_NAME] [PERSON_NAME] Handy Person · [GEOGRAPHIC_DA…" at bounding box center [552, 184] width 170 height 291
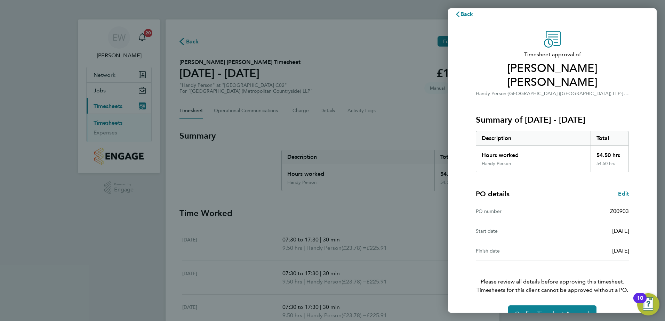
scroll to position [12, 0]
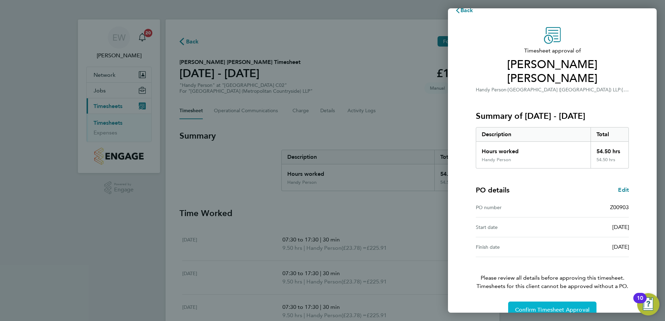
click at [542, 307] on span "Confirm Timesheet Approval" at bounding box center [552, 310] width 74 height 7
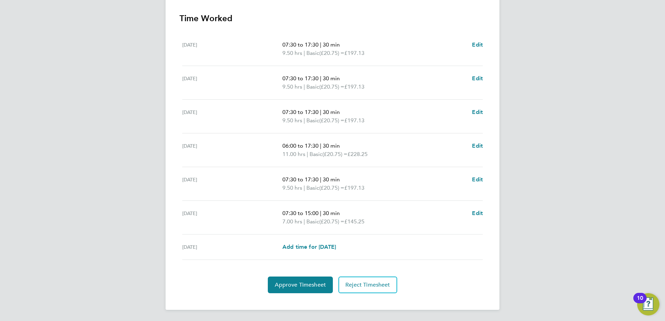
scroll to position [160, 0]
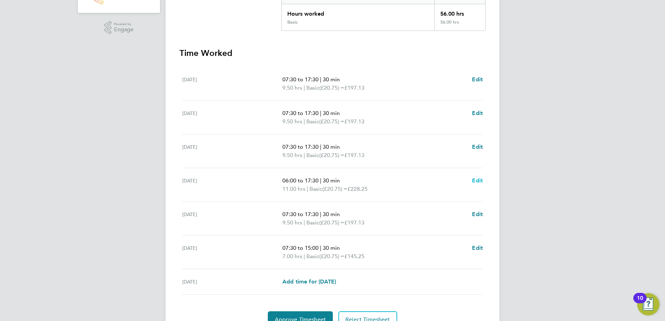
click at [477, 179] on span "Edit" at bounding box center [477, 180] width 11 height 7
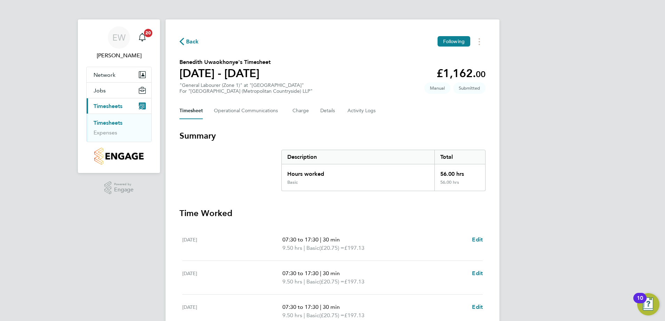
select select "30"
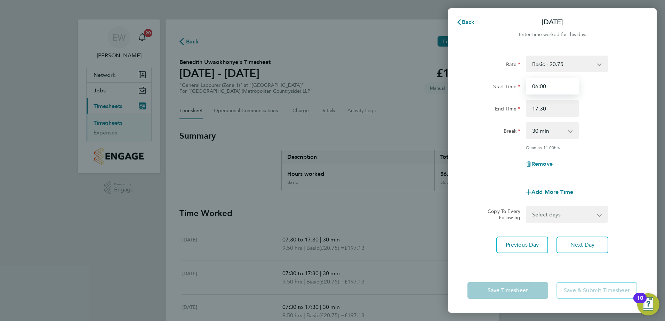
click at [537, 87] on input "06:00" at bounding box center [552, 86] width 53 height 17
type input "07:00"
click at [499, 148] on div "Quantity: 11.00 hrs" at bounding box center [552, 148] width 175 height 6
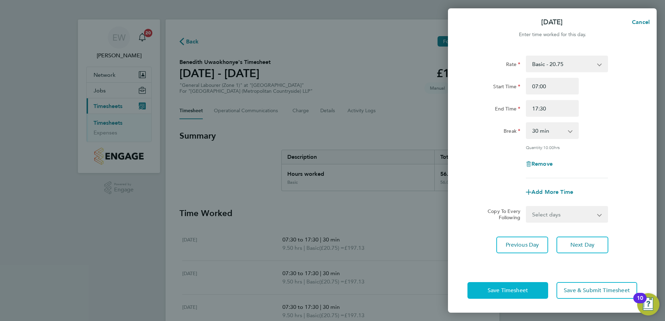
click at [520, 289] on span "Save Timesheet" at bounding box center [508, 290] width 40 height 7
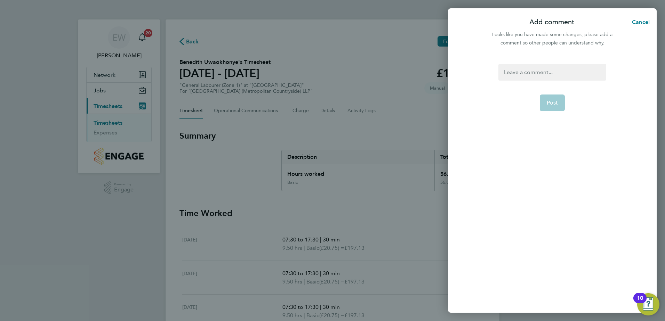
click at [538, 68] on div at bounding box center [551, 72] width 107 height 17
click at [546, 100] on button "Post" at bounding box center [552, 103] width 25 height 17
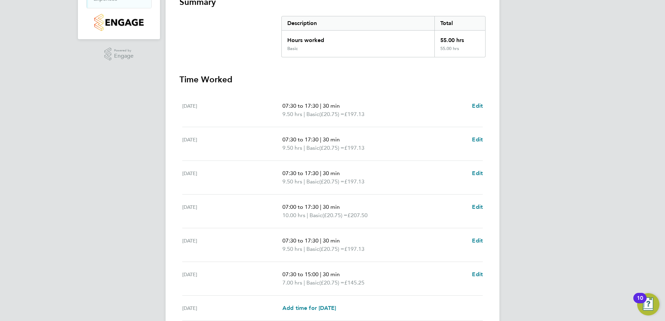
scroll to position [174, 0]
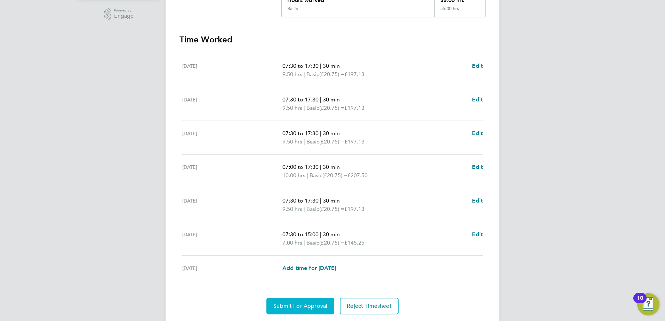
click at [313, 306] on span "Submit For Approval" at bounding box center [300, 306] width 54 height 7
click at [303, 304] on span "Approve Timesheet" at bounding box center [300, 306] width 51 height 7
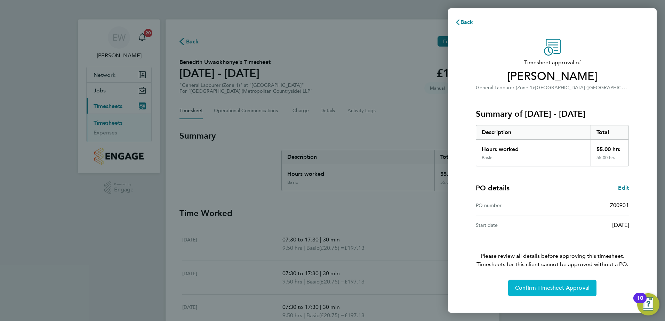
click at [553, 285] on button "Confirm Timesheet Approval" at bounding box center [552, 288] width 88 height 17
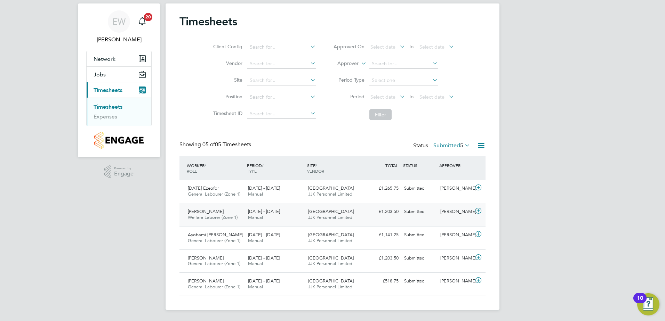
click at [275, 214] on span "22 - 28 Sep 2025" at bounding box center [264, 212] width 32 height 6
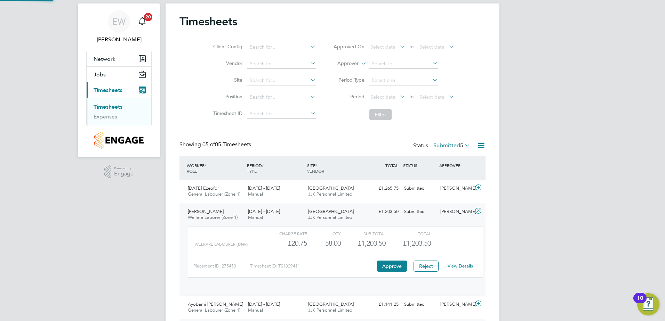
scroll to position [12, 68]
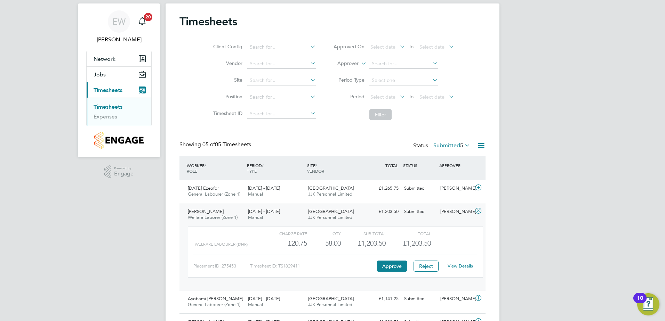
click at [465, 264] on link "View Details" at bounding box center [460, 266] width 25 height 6
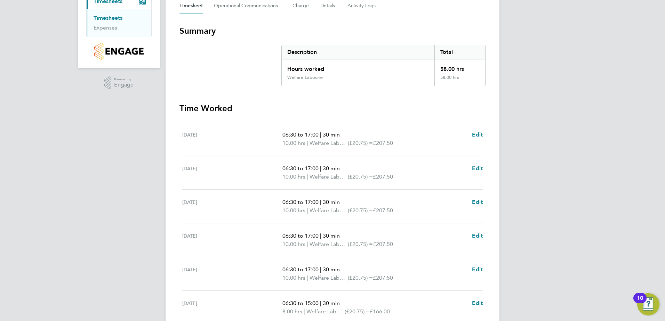
scroll to position [139, 0]
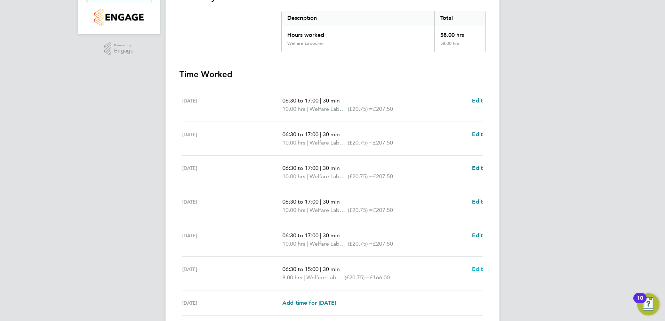
click at [478, 266] on span "Edit" at bounding box center [477, 269] width 11 height 7
select select "30"
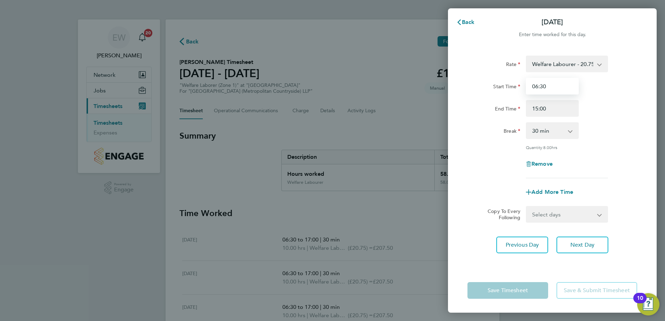
click at [538, 87] on input "06:30" at bounding box center [552, 86] width 53 height 17
type input "07:30"
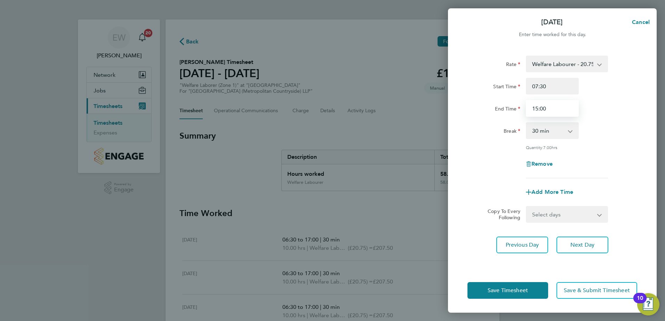
click at [538, 111] on input "15:00" at bounding box center [552, 108] width 53 height 17
type input "10:00"
click at [606, 138] on div "Break 0 min 15 min 30 min 45 min 60 min 75 min 90 min" at bounding box center [552, 130] width 175 height 17
click at [529, 291] on button "Save Timesheet" at bounding box center [507, 290] width 81 height 17
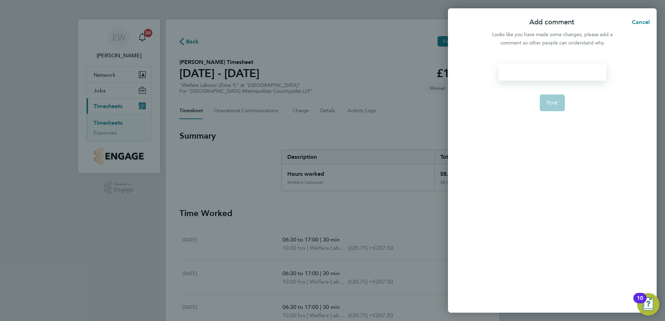
click at [547, 70] on div at bounding box center [551, 72] width 107 height 17
click at [536, 73] on div at bounding box center [551, 72] width 107 height 17
click at [557, 103] on span "Post" at bounding box center [552, 102] width 11 height 7
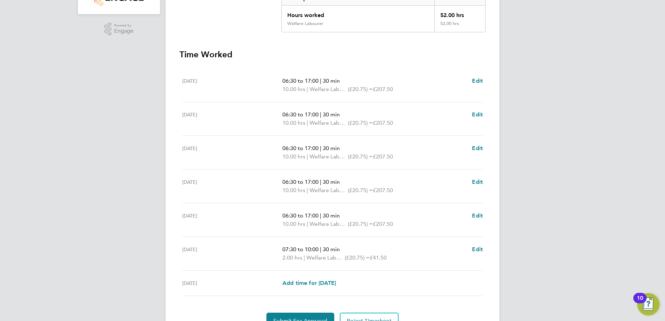
scroll to position [195, 0]
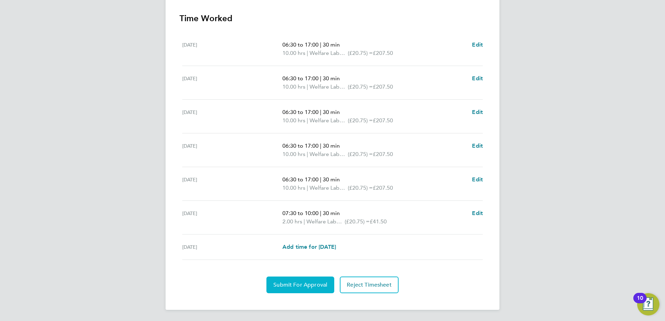
click at [311, 281] on button "Submit For Approval" at bounding box center [300, 285] width 68 height 17
click at [304, 276] on section "Time Worked Mon 22 Sep 06:30 to 17:00 | 30 min 10.00 hrs | Welfare Labourer (£2…" at bounding box center [332, 153] width 306 height 281
click at [305, 283] on span "Approve Timesheet" at bounding box center [300, 285] width 51 height 7
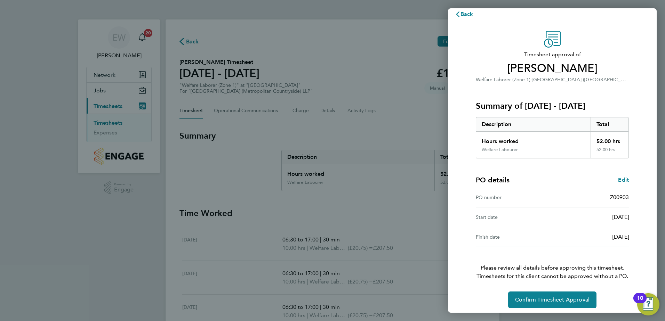
scroll to position [12, 0]
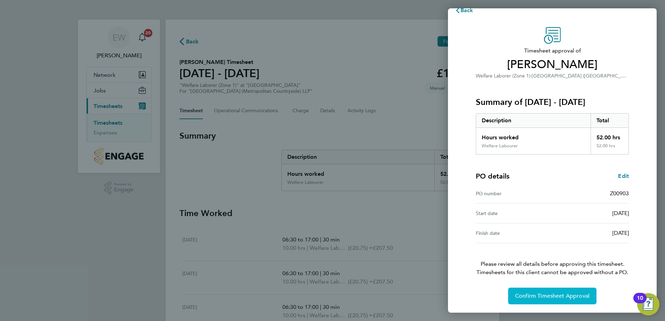
click at [544, 299] on span "Confirm Timesheet Approval" at bounding box center [552, 296] width 74 height 7
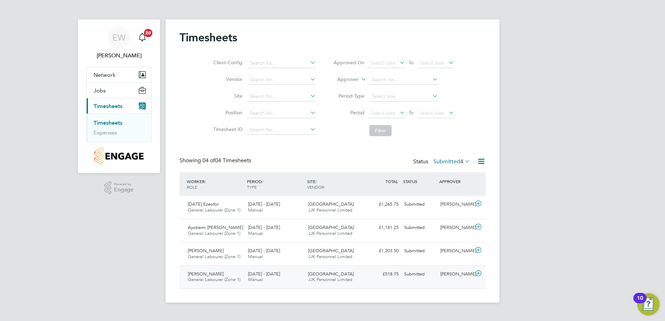
click at [211, 276] on span "[PERSON_NAME]" at bounding box center [206, 274] width 36 height 6
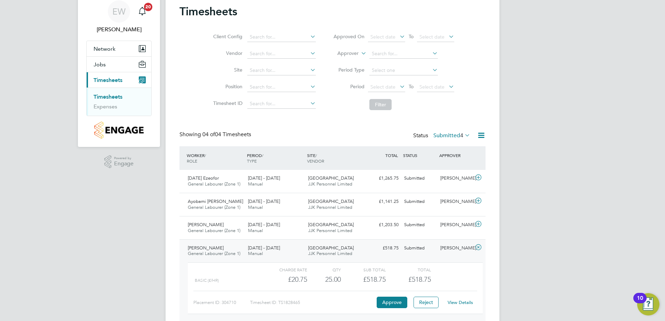
scroll to position [57, 0]
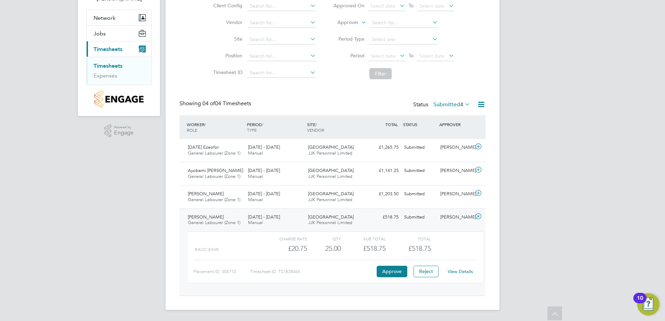
click at [465, 271] on link "View Details" at bounding box center [460, 272] width 25 height 6
click at [232, 198] on span "General Labourer (Zone 1)" at bounding box center [214, 200] width 53 height 6
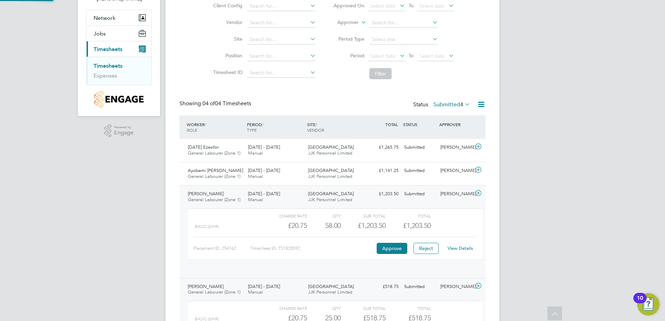
scroll to position [12, 68]
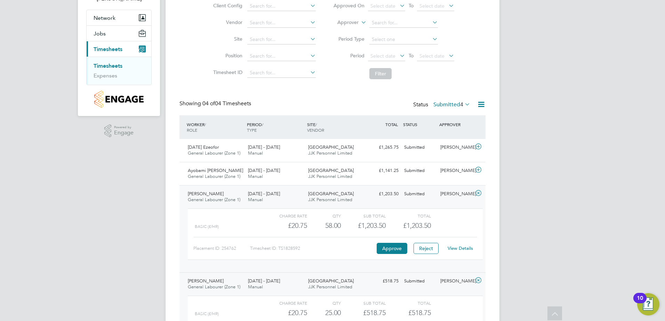
click at [459, 248] on link "View Details" at bounding box center [460, 249] width 25 height 6
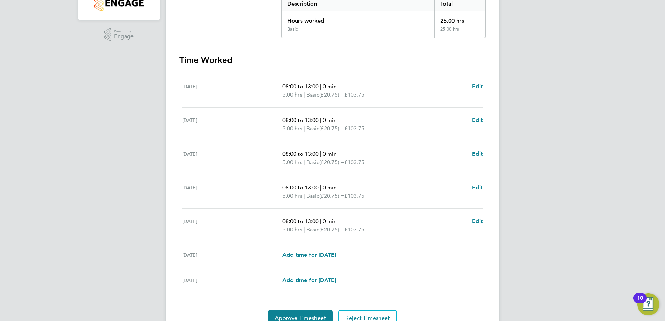
scroll to position [187, 0]
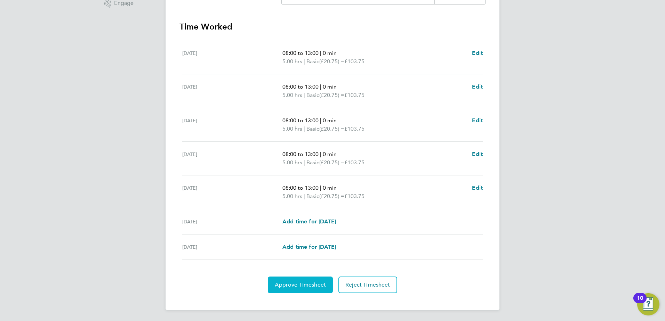
click at [306, 284] on span "Approve Timesheet" at bounding box center [300, 285] width 51 height 7
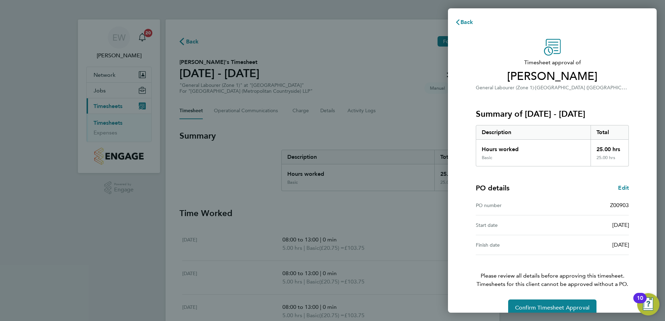
click at [455, 209] on div "Timesheet approval of Tariq Berkane General Labourer (Zone 1) · Clapham Park (M…" at bounding box center [552, 178] width 209 height 294
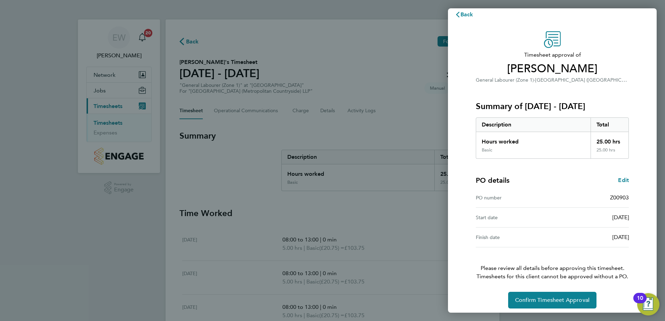
scroll to position [12, 0]
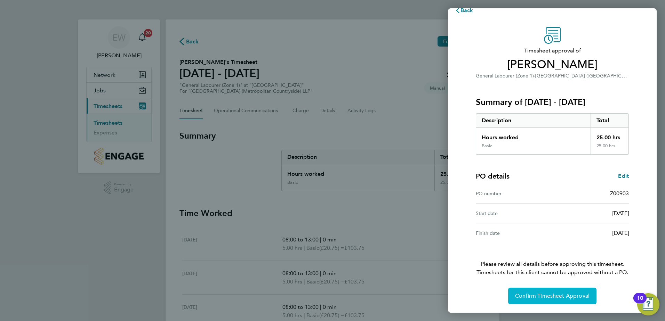
click at [543, 292] on button "Confirm Timesheet Approval" at bounding box center [552, 296] width 88 height 17
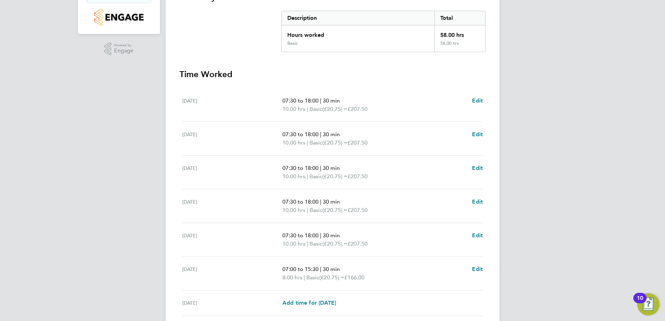
scroll to position [195, 0]
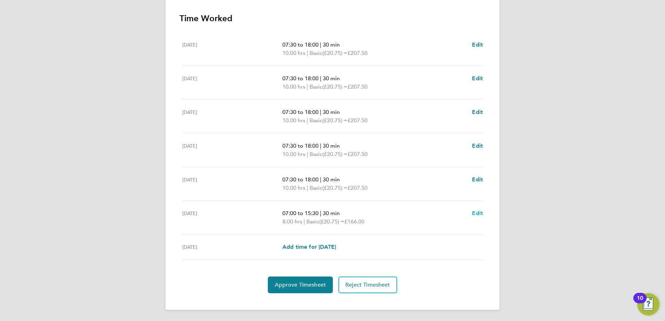
click at [478, 212] on span "Edit" at bounding box center [477, 213] width 11 height 7
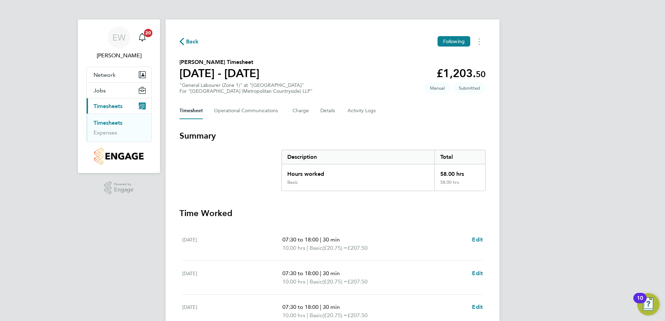
select select "30"
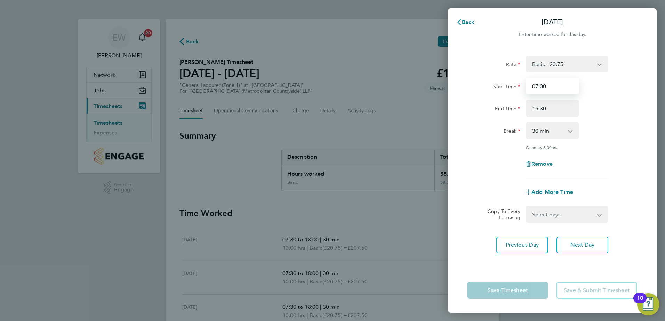
click at [541, 87] on input "07:00" at bounding box center [552, 86] width 53 height 17
type input "07:30"
click at [472, 209] on div "Copy To Every Following Select days [DATE]" at bounding box center [552, 214] width 175 height 17
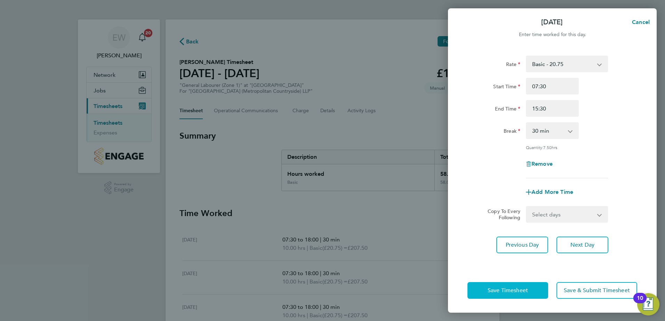
click at [505, 287] on span "Save Timesheet" at bounding box center [508, 290] width 40 height 7
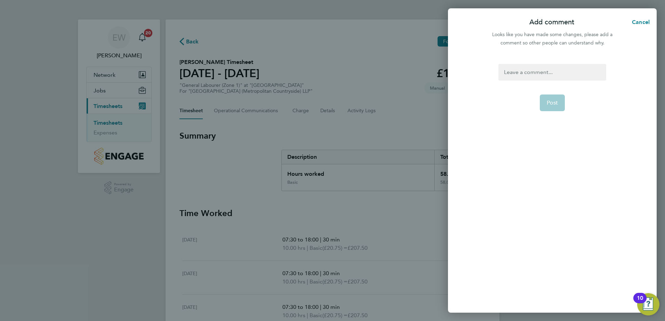
click at [521, 74] on div at bounding box center [551, 72] width 107 height 17
click at [558, 104] on button "Post" at bounding box center [552, 103] width 25 height 17
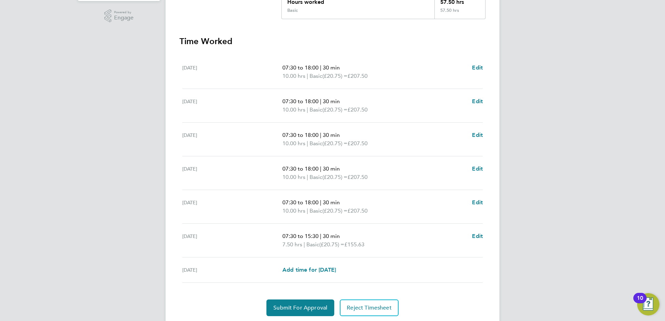
scroll to position [174, 0]
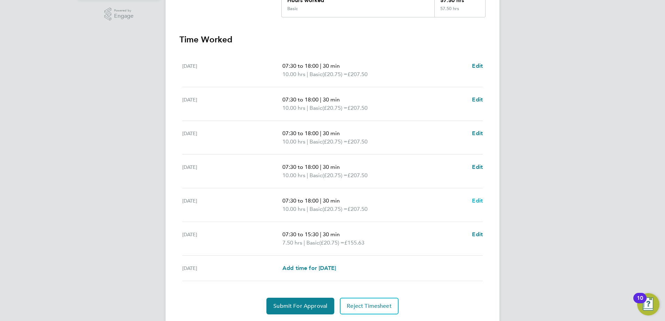
click at [479, 201] on span "Edit" at bounding box center [477, 201] width 11 height 7
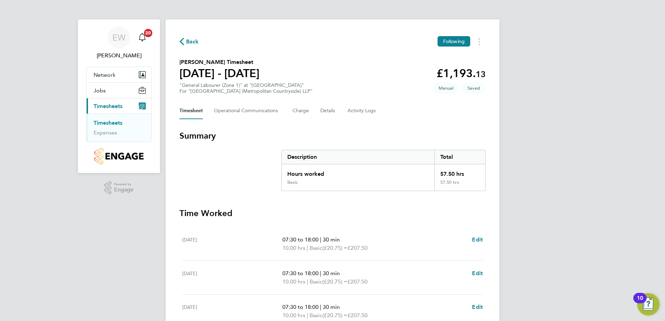
select select "30"
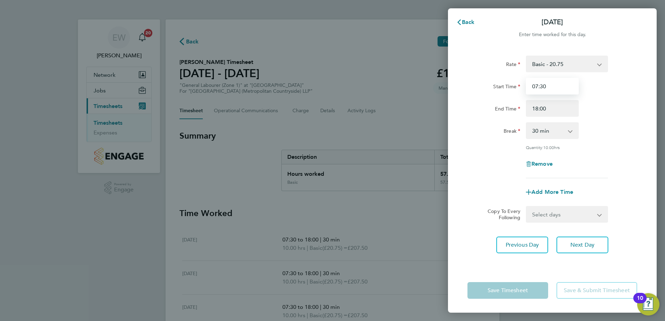
click at [535, 87] on input "07:30" at bounding box center [552, 86] width 53 height 17
type input "08:00"
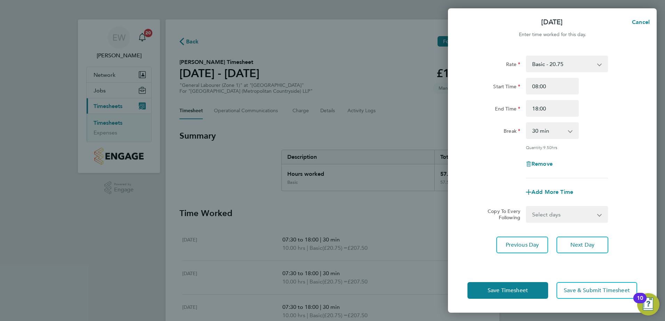
click at [491, 166] on div "Remove" at bounding box center [552, 164] width 175 height 17
click at [513, 295] on button "Save Timesheet" at bounding box center [507, 290] width 81 height 17
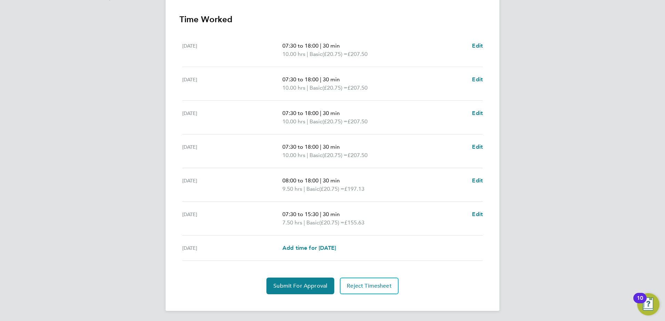
scroll to position [195, 0]
click at [305, 275] on section "Time Worked Mon 22 Sep 07:30 to 18:00 | 30 min 10.00 hrs | Basic (£20.75) = £20…" at bounding box center [332, 153] width 306 height 281
click at [306, 281] on button "Submit For Approval" at bounding box center [300, 285] width 68 height 17
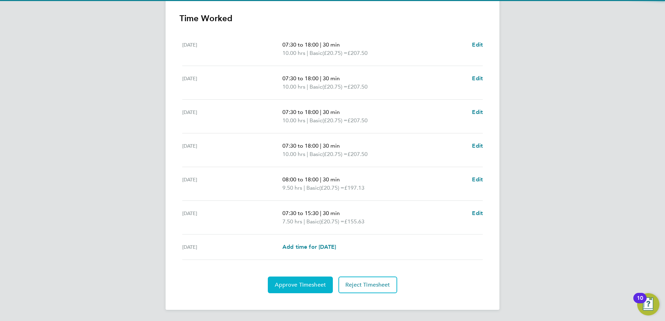
click at [318, 280] on button "Approve Timesheet" at bounding box center [300, 285] width 65 height 17
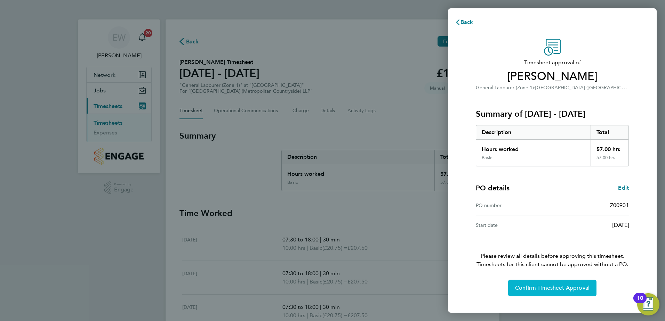
click at [541, 283] on button "Confirm Timesheet Approval" at bounding box center [552, 288] width 88 height 17
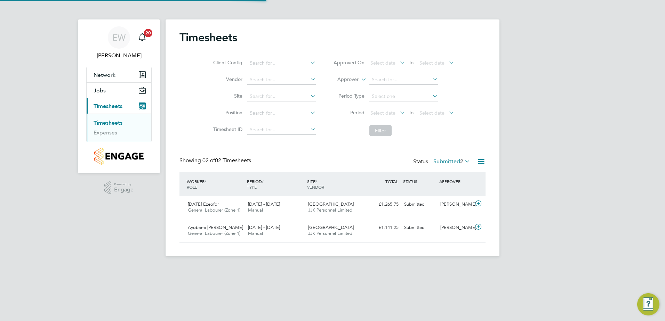
scroll to position [18, 61]
click at [242, 210] on div "[DATE] Ezeofor General Labourer (Zone 1) [DATE] - [DATE]" at bounding box center [215, 207] width 60 height 17
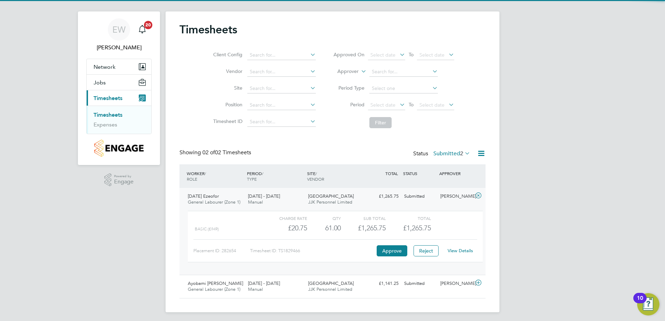
scroll to position [10, 0]
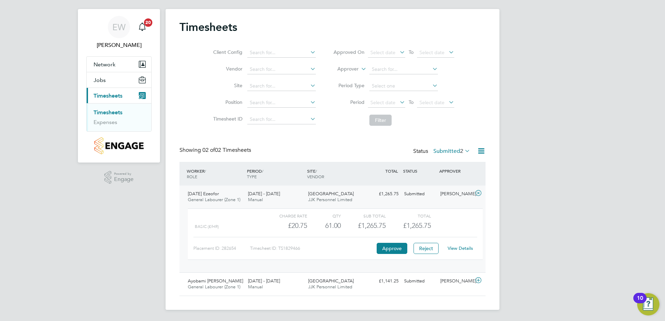
click at [461, 249] on link "View Details" at bounding box center [460, 249] width 25 height 6
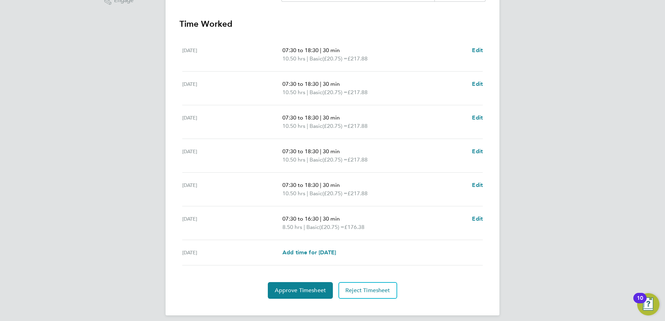
scroll to position [195, 0]
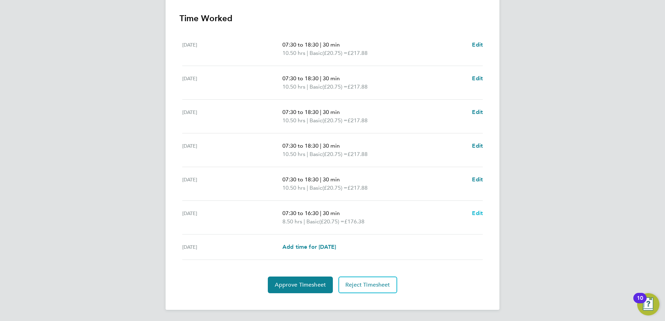
click at [477, 213] on span "Edit" at bounding box center [477, 213] width 11 height 7
select select "30"
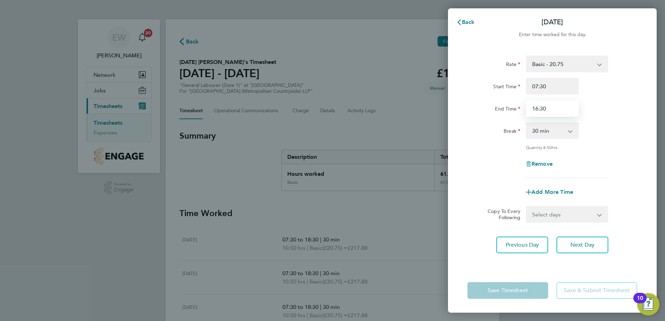
click at [548, 108] on input "16:30" at bounding box center [552, 108] width 53 height 17
type input "15:30"
click at [604, 131] on div "Break 0 min 15 min 30 min 45 min 60 min 75 min 90 min" at bounding box center [552, 130] width 175 height 17
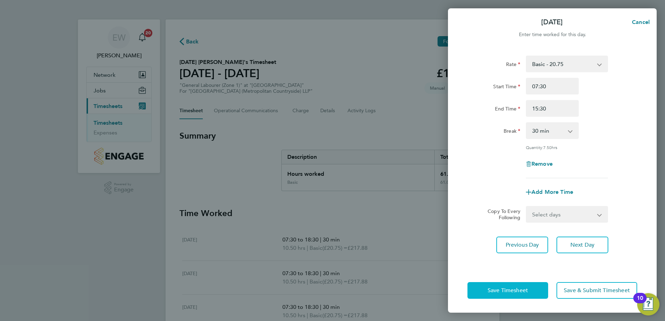
click at [523, 290] on span "Save Timesheet" at bounding box center [508, 290] width 40 height 7
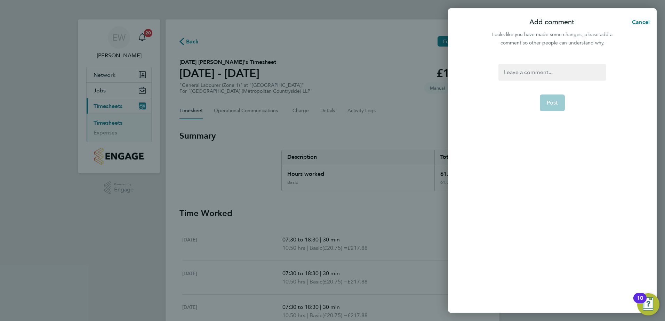
click at [528, 75] on div at bounding box center [551, 72] width 107 height 17
click at [524, 71] on div at bounding box center [551, 72] width 107 height 17
click at [558, 105] on button "Post" at bounding box center [552, 103] width 25 height 17
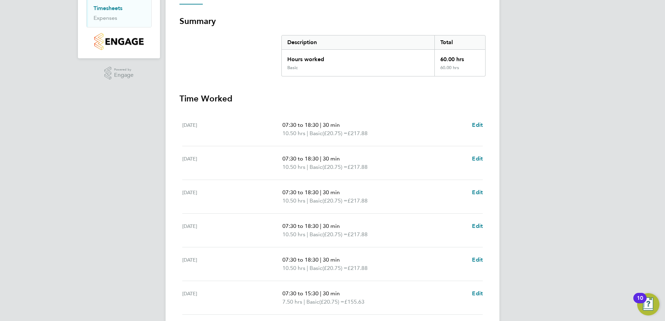
scroll to position [174, 0]
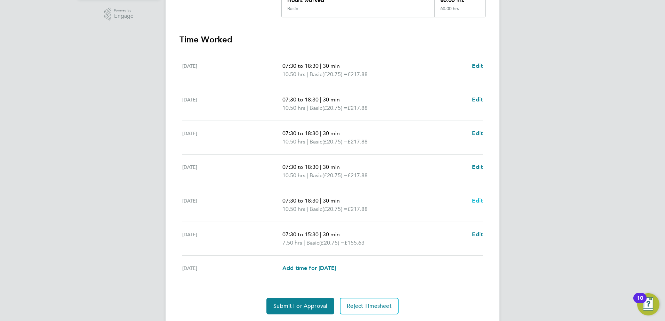
click at [480, 200] on span "Edit" at bounding box center [477, 201] width 11 height 7
select select "30"
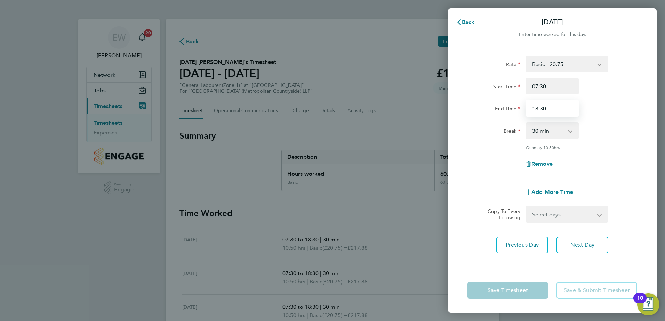
click at [538, 108] on input "18:30" at bounding box center [552, 108] width 53 height 17
type input "17:30"
click at [474, 121] on div "Rate Basic - 20.75 Start Time 07:30 End Time 17:30 Break 0 min 15 min 30 min 45…" at bounding box center [552, 117] width 170 height 123
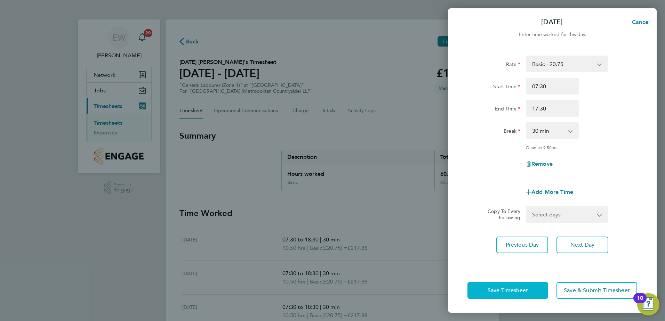
click at [520, 288] on span "Save Timesheet" at bounding box center [508, 290] width 40 height 7
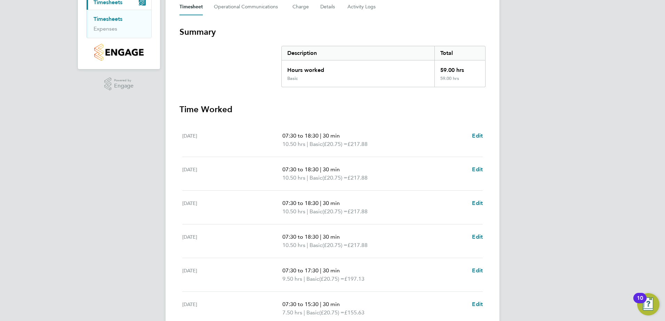
scroll to position [104, 0]
click at [476, 237] on span "Edit" at bounding box center [477, 236] width 11 height 7
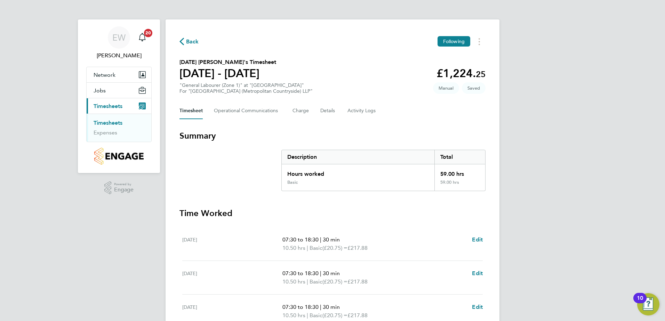
select select "30"
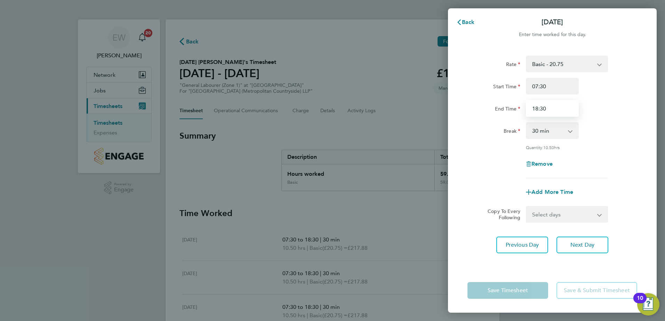
click at [538, 110] on input "18:30" at bounding box center [552, 108] width 53 height 17
type input "17:30"
click at [492, 163] on div "Remove" at bounding box center [552, 164] width 175 height 17
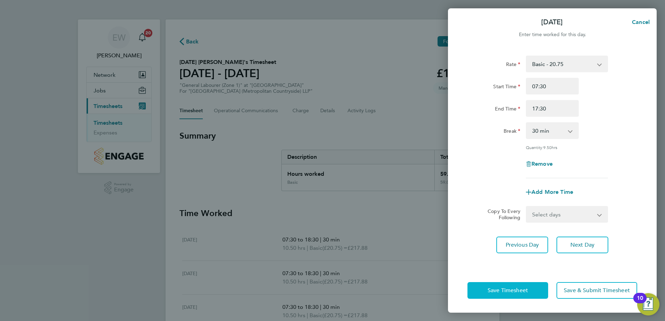
click at [514, 284] on button "Save Timesheet" at bounding box center [507, 290] width 81 height 17
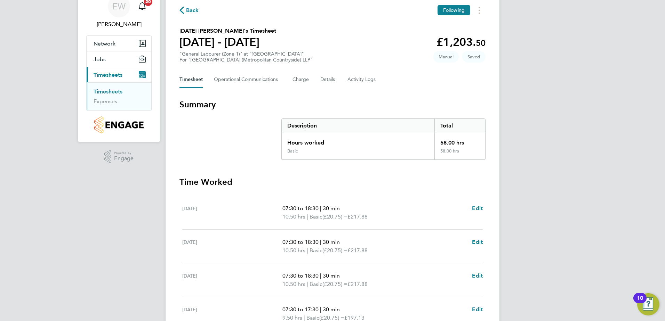
scroll to position [70, 0]
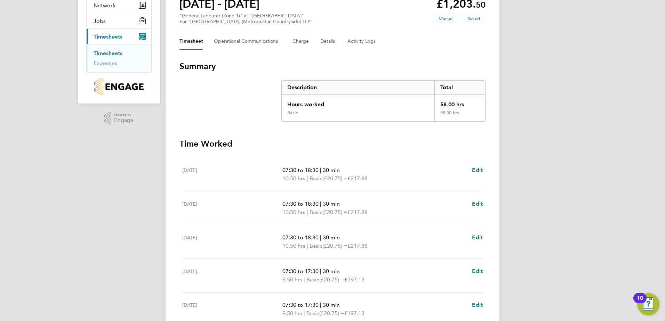
click at [483, 235] on ul "Mon 22 Sep 07:30 to 18:30 | 30 min 10.50 hrs | Basic (£20.75) = £217.88 Edit Tu…" at bounding box center [332, 272] width 306 height 228
click at [477, 240] on span "Edit" at bounding box center [477, 237] width 11 height 7
select select "30"
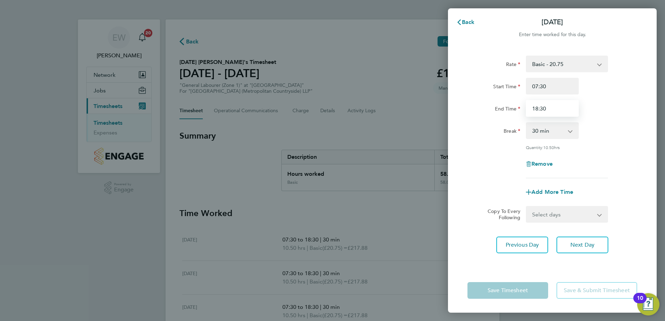
click at [536, 108] on input "18:30" at bounding box center [552, 108] width 53 height 17
type input "17:30"
click at [479, 184] on div "Add More Time" at bounding box center [552, 192] width 175 height 17
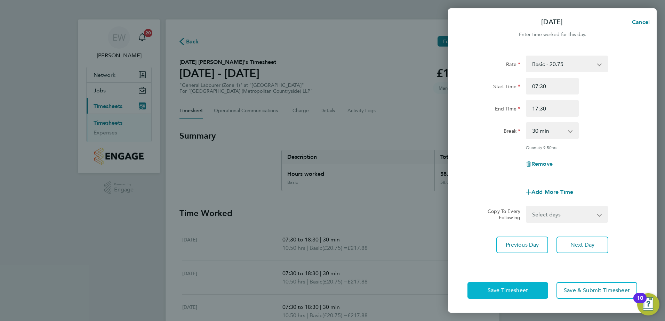
click at [526, 293] on span "Save Timesheet" at bounding box center [508, 290] width 40 height 7
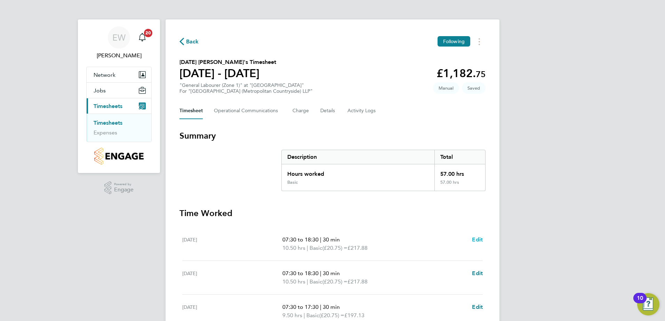
click at [479, 238] on span "Edit" at bounding box center [477, 239] width 11 height 7
select select "30"
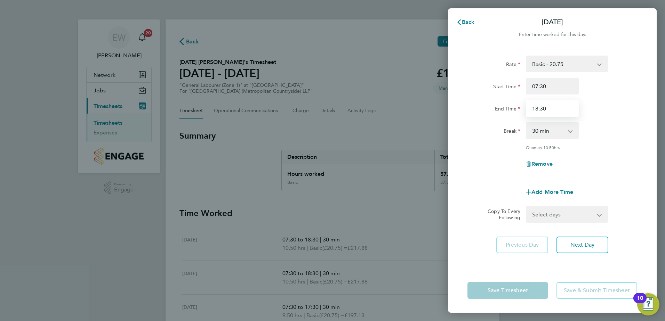
click at [538, 110] on input "18:30" at bounding box center [552, 108] width 53 height 17
type input "17:30"
click at [614, 135] on div "Break 0 min 15 min 30 min 45 min 60 min 75 min 90 min" at bounding box center [552, 130] width 175 height 17
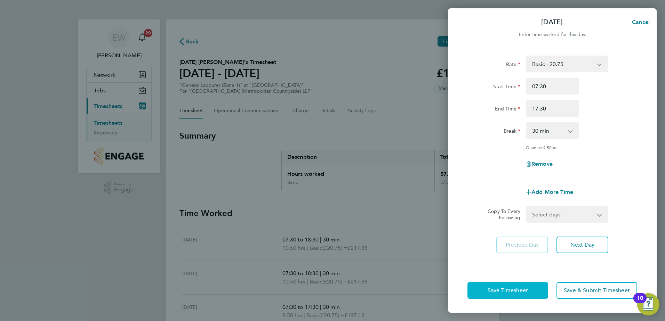
click at [520, 283] on button "Save Timesheet" at bounding box center [507, 290] width 81 height 17
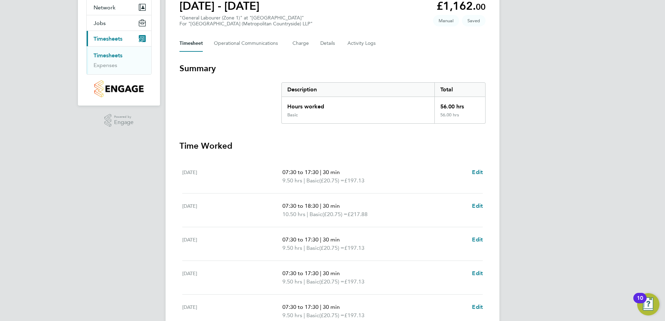
scroll to position [70, 0]
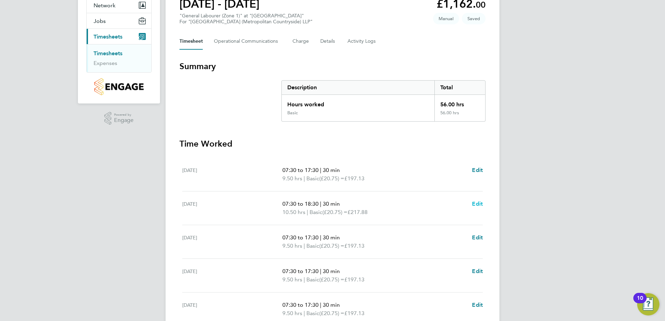
click at [474, 202] on span "Edit" at bounding box center [477, 204] width 11 height 7
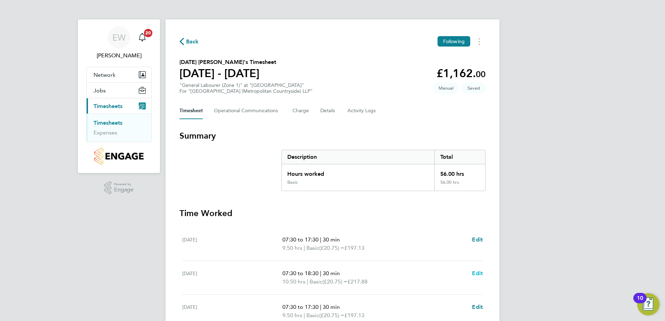
select select "30"
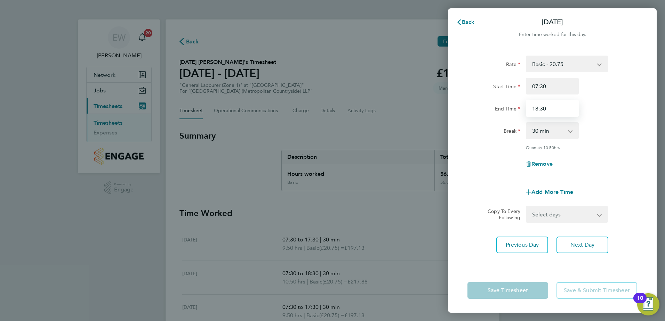
click at [537, 108] on input "18:30" at bounding box center [552, 108] width 53 height 17
type input "17:30"
click at [614, 127] on div "Break 0 min 15 min 30 min 45 min 60 min 75 min 90 min" at bounding box center [552, 130] width 175 height 17
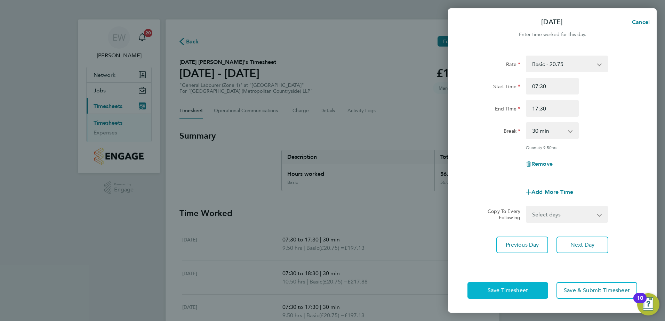
click at [520, 290] on span "Save Timesheet" at bounding box center [508, 290] width 40 height 7
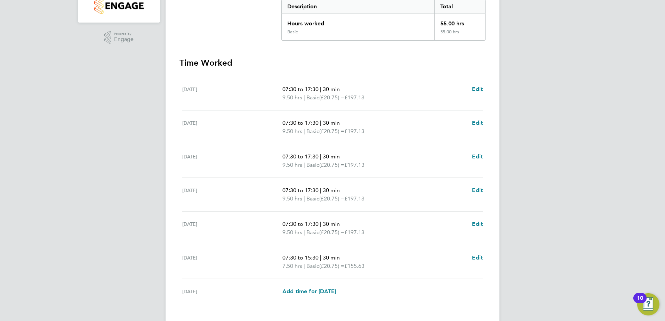
scroll to position [195, 0]
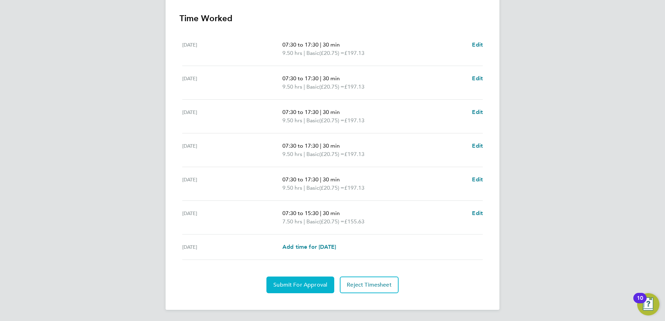
click at [304, 284] on span "Submit For Approval" at bounding box center [300, 285] width 54 height 7
click at [302, 280] on button "Approve Timesheet" at bounding box center [300, 285] width 65 height 17
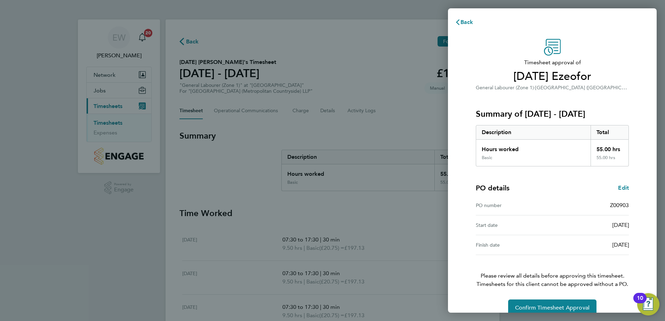
scroll to position [12, 0]
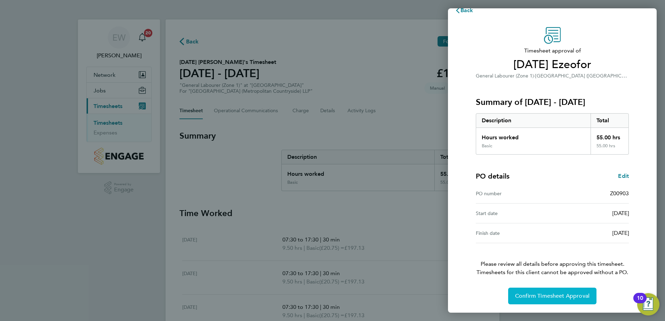
click at [516, 295] on span "Confirm Timesheet Approval" at bounding box center [552, 296] width 74 height 7
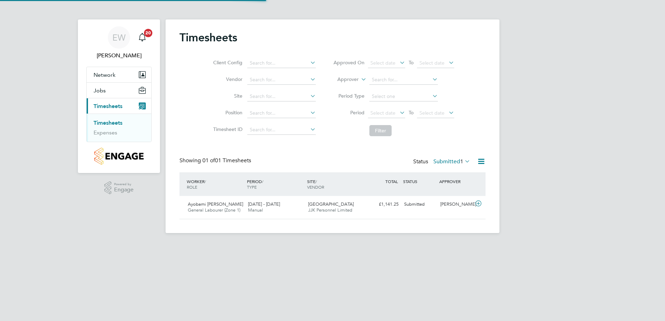
scroll to position [18, 61]
click at [220, 205] on span "Ayobami [PERSON_NAME]" at bounding box center [215, 204] width 55 height 6
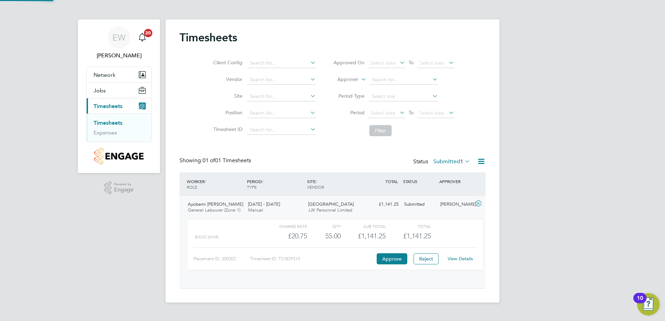
scroll to position [12, 68]
click at [470, 262] on link "View Details" at bounding box center [460, 259] width 25 height 6
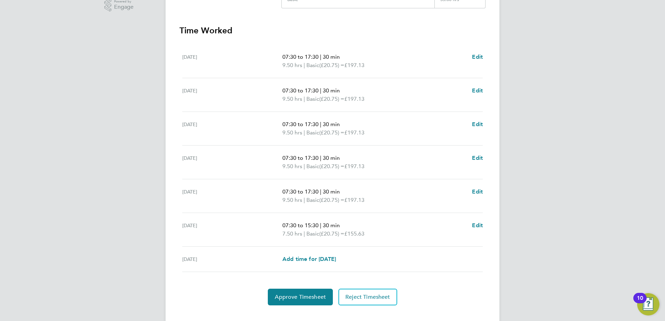
scroll to position [195, 0]
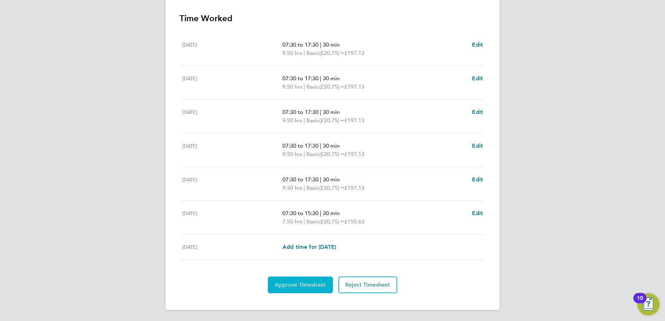
drag, startPoint x: 301, startPoint y: 279, endPoint x: 307, endPoint y: 286, distance: 9.6
click at [301, 279] on button "Approve Timesheet" at bounding box center [300, 285] width 65 height 17
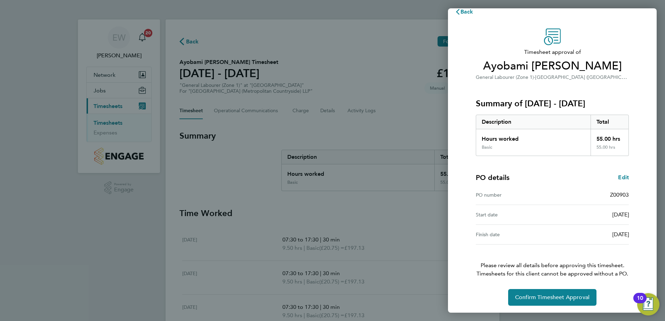
scroll to position [12, 0]
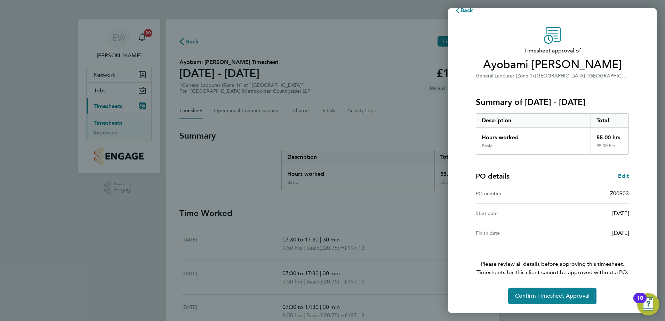
click at [470, 266] on p "Please review all details before approving this timesheet. Timesheets for this …" at bounding box center [552, 259] width 170 height 33
click at [522, 289] on button "Confirm Timesheet Approval" at bounding box center [552, 296] width 88 height 17
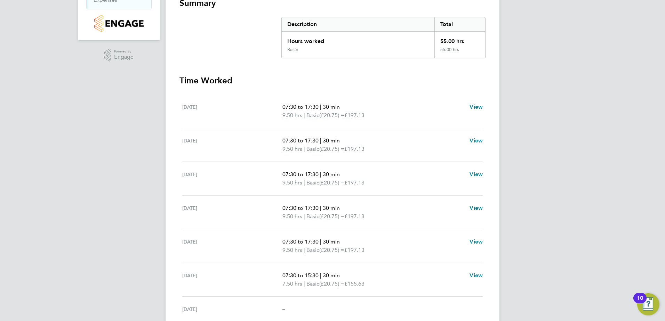
scroll to position [162, 0]
